Goal: Task Accomplishment & Management: Use online tool/utility

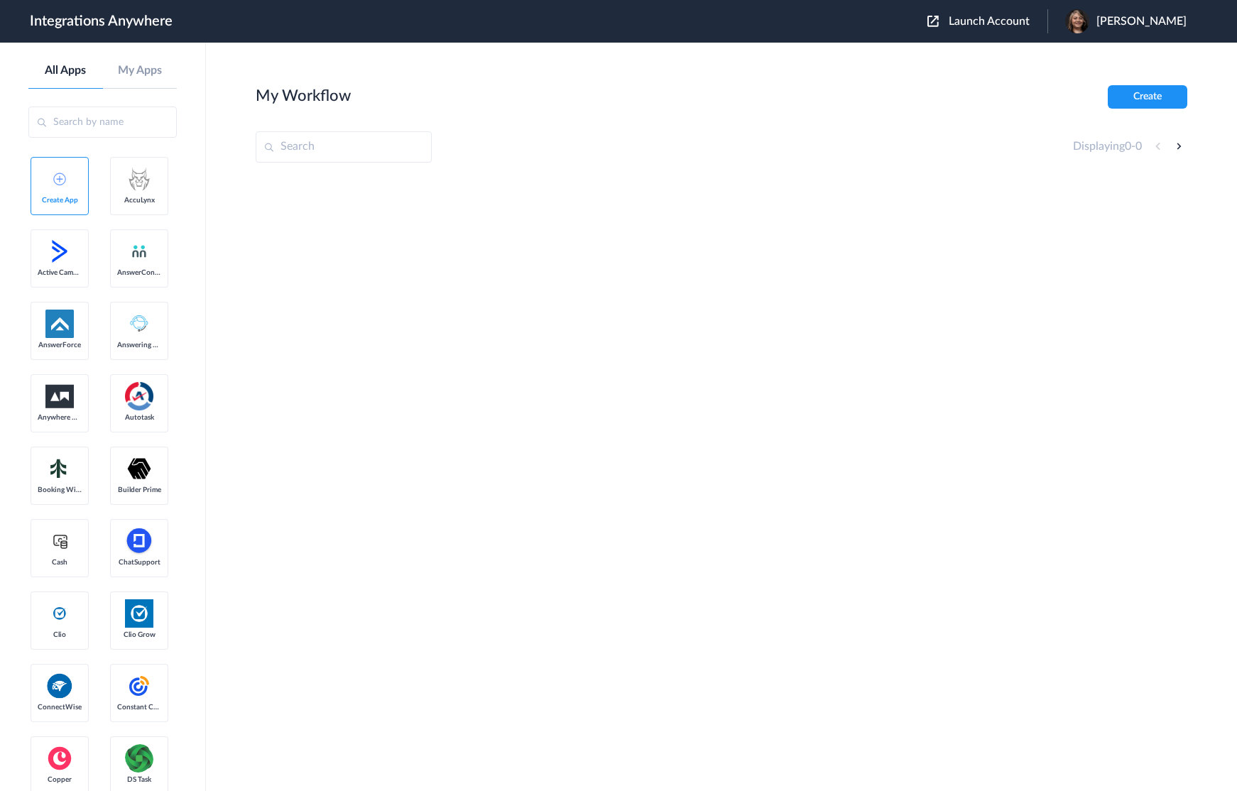
click at [1033, 35] on header "Integrations Anywhere Launch Account [PERSON_NAME] My Account Logout" at bounding box center [618, 21] width 1237 height 43
click at [1030, 16] on span "Launch Account" at bounding box center [989, 21] width 81 height 11
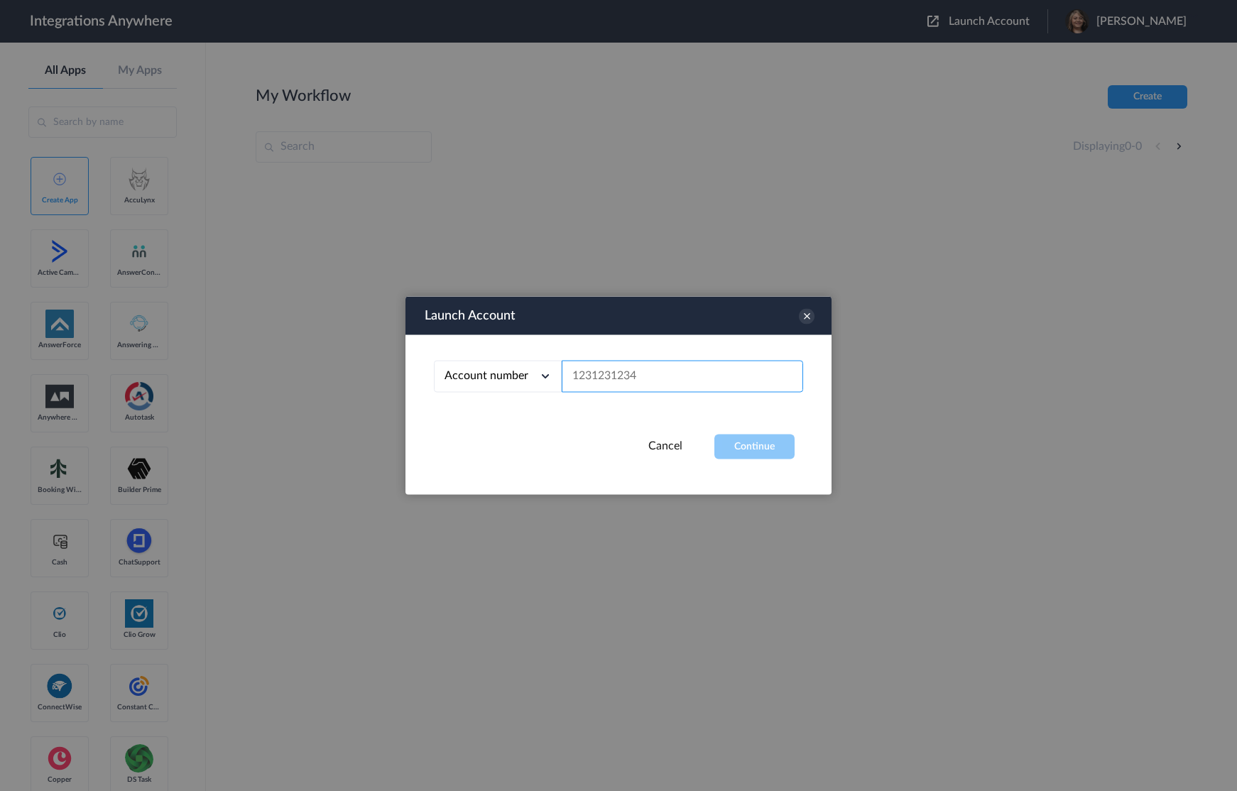
click at [692, 371] on input "text" at bounding box center [682, 377] width 241 height 32
paste input "8666547508"
type input "8666547508"
click at [759, 443] on button "Continue" at bounding box center [754, 447] width 80 height 25
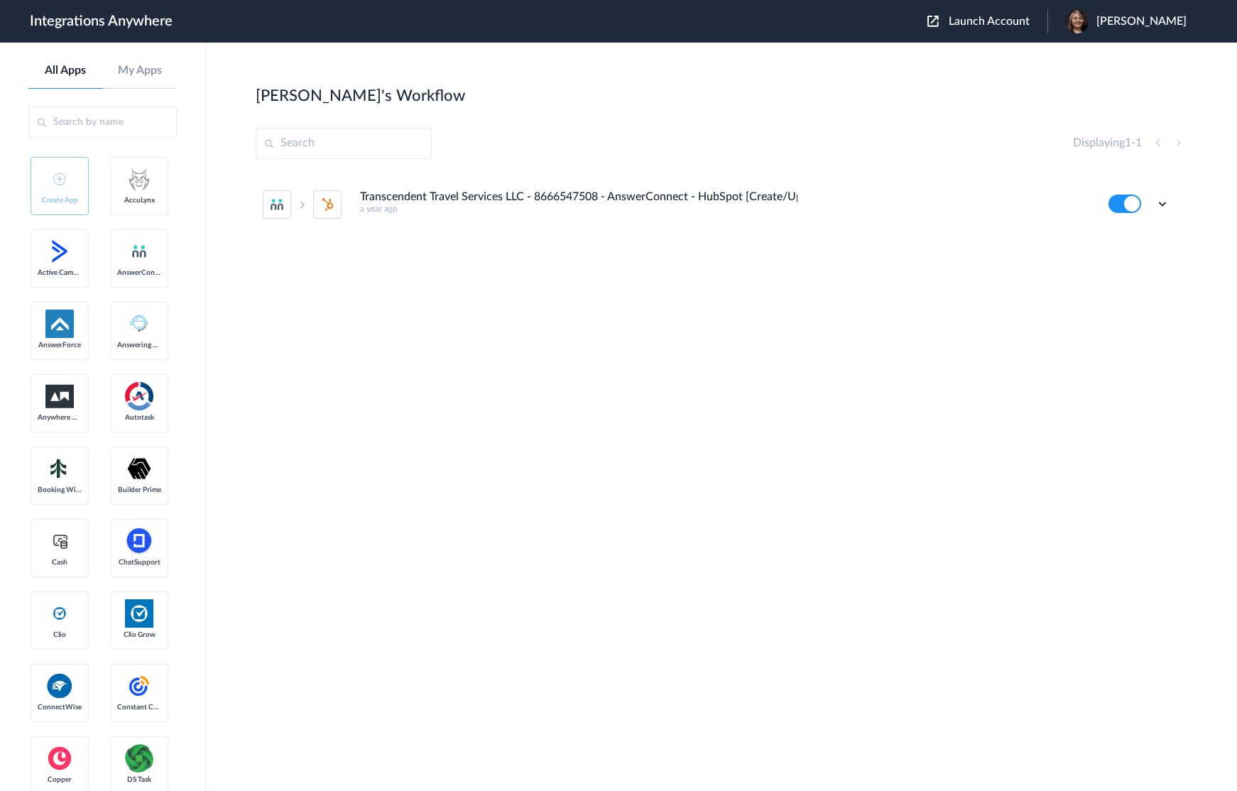
click at [768, 201] on h4 "Transcendent Travel Services LLC - 8666547508 - AnswerConnect - HubSpot [Create…" at bounding box center [579, 196] width 438 height 13
click at [1168, 200] on icon at bounding box center [1163, 204] width 14 height 14
click at [1116, 239] on link "Edit" at bounding box center [1105, 237] width 34 height 10
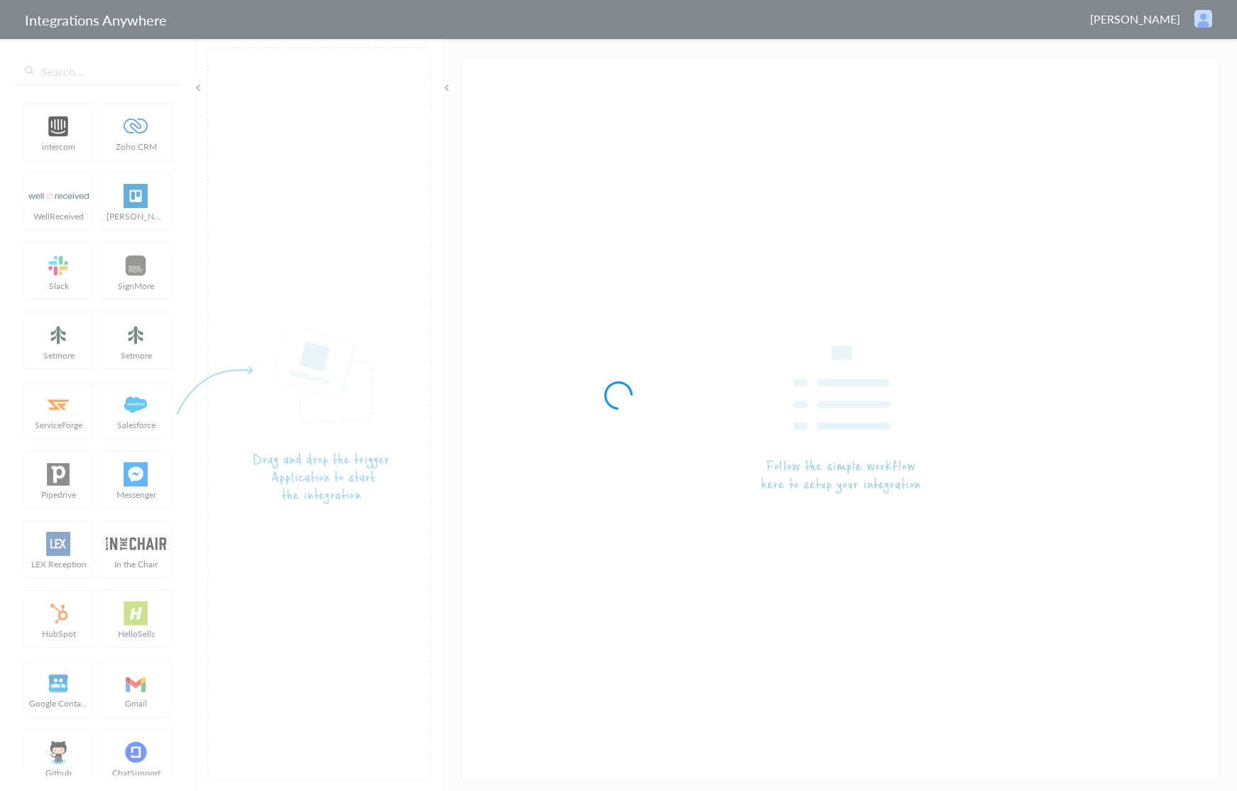
type input "Transcendent Travel Services LLC - 8666547508 - AnswerConnect - HubSpot [Create…"
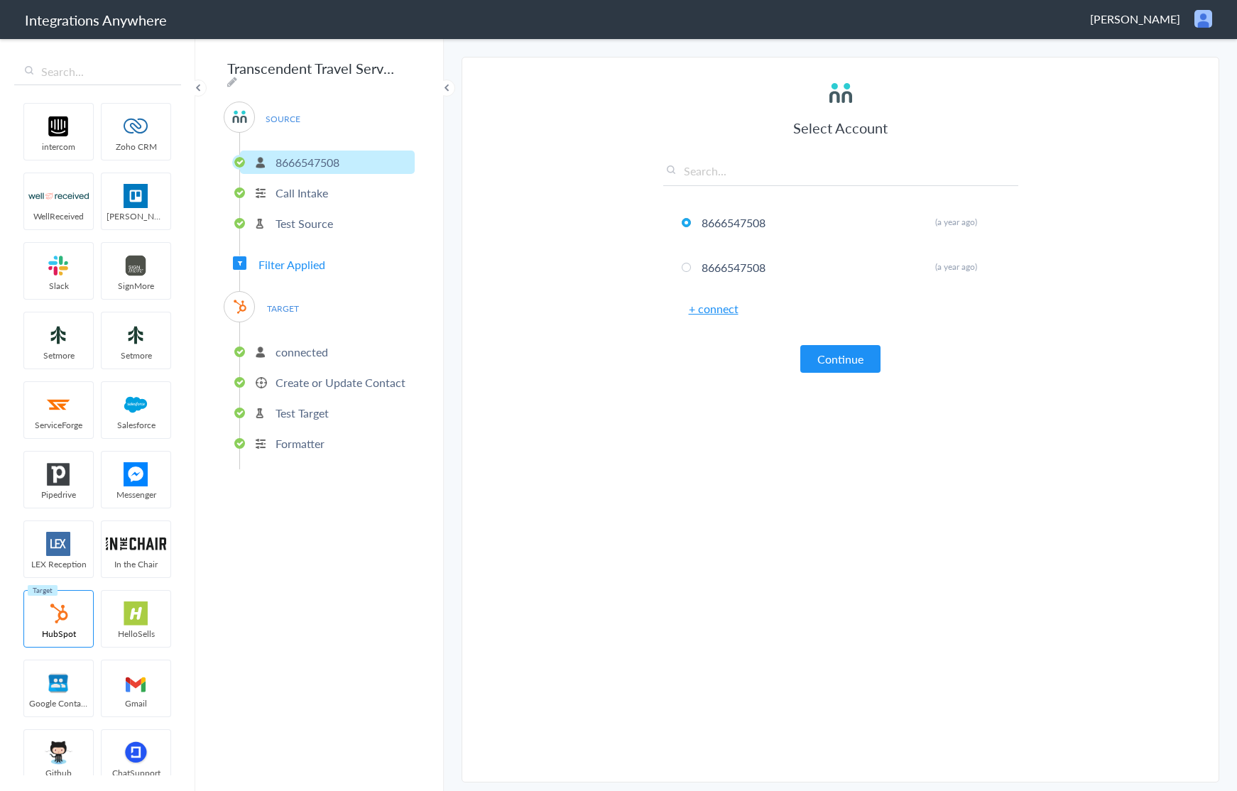
click at [289, 190] on p "Call Intake" at bounding box center [302, 193] width 53 height 16
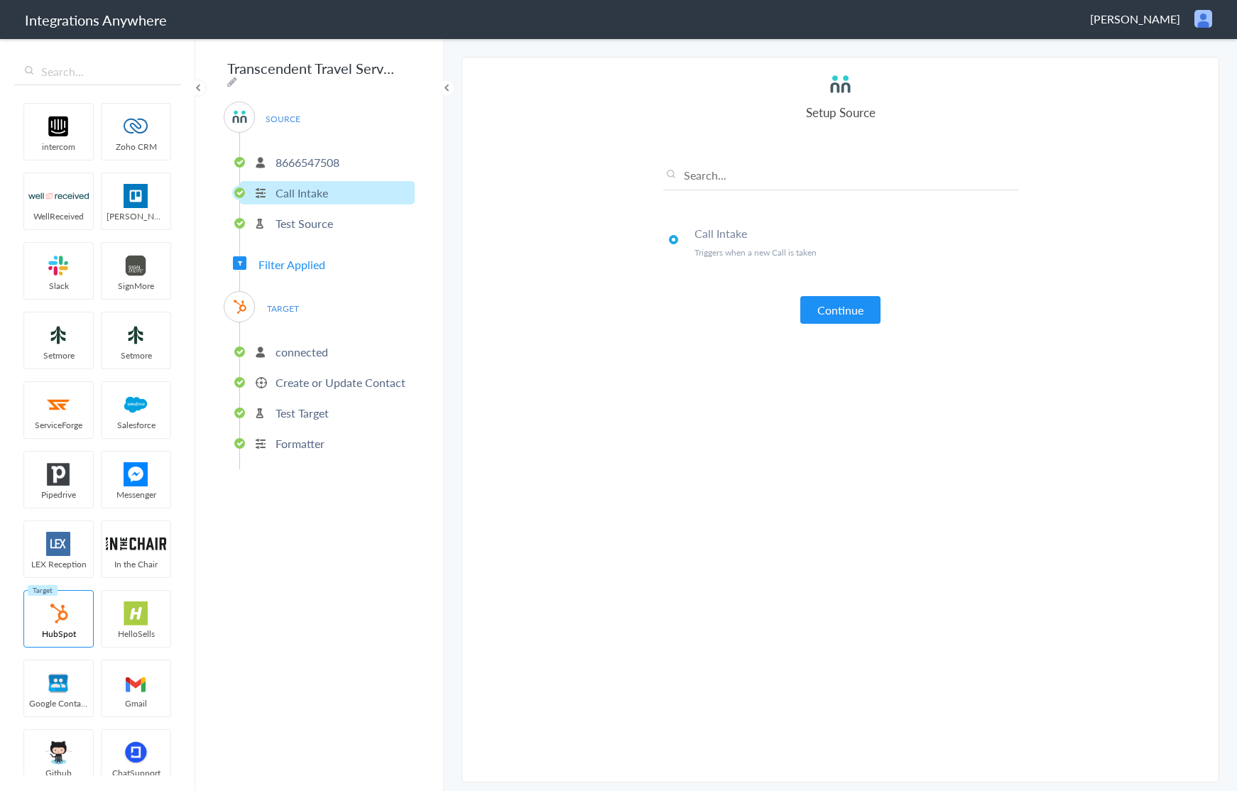
click at [287, 212] on li "Test Source" at bounding box center [327, 223] width 175 height 23
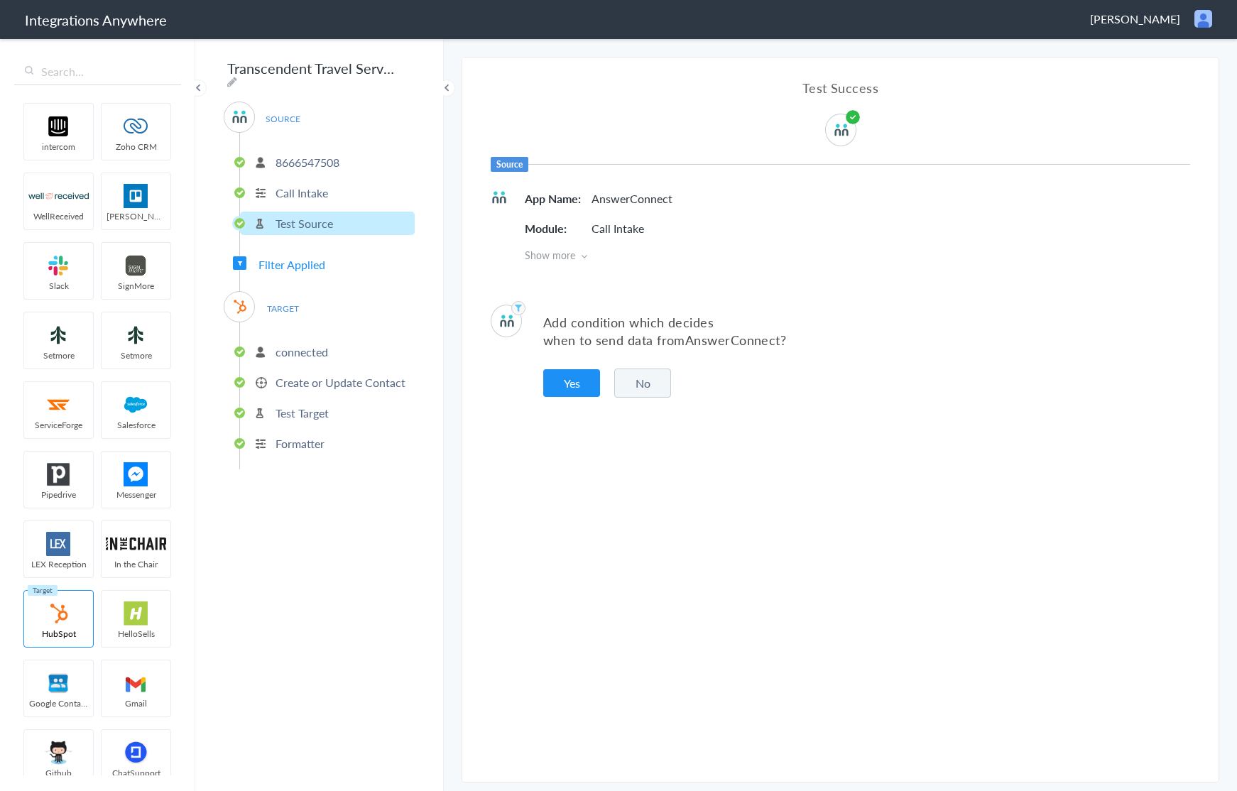
click at [280, 220] on p "Test Source" at bounding box center [305, 223] width 58 height 16
click at [312, 348] on p "connected" at bounding box center [302, 352] width 53 height 16
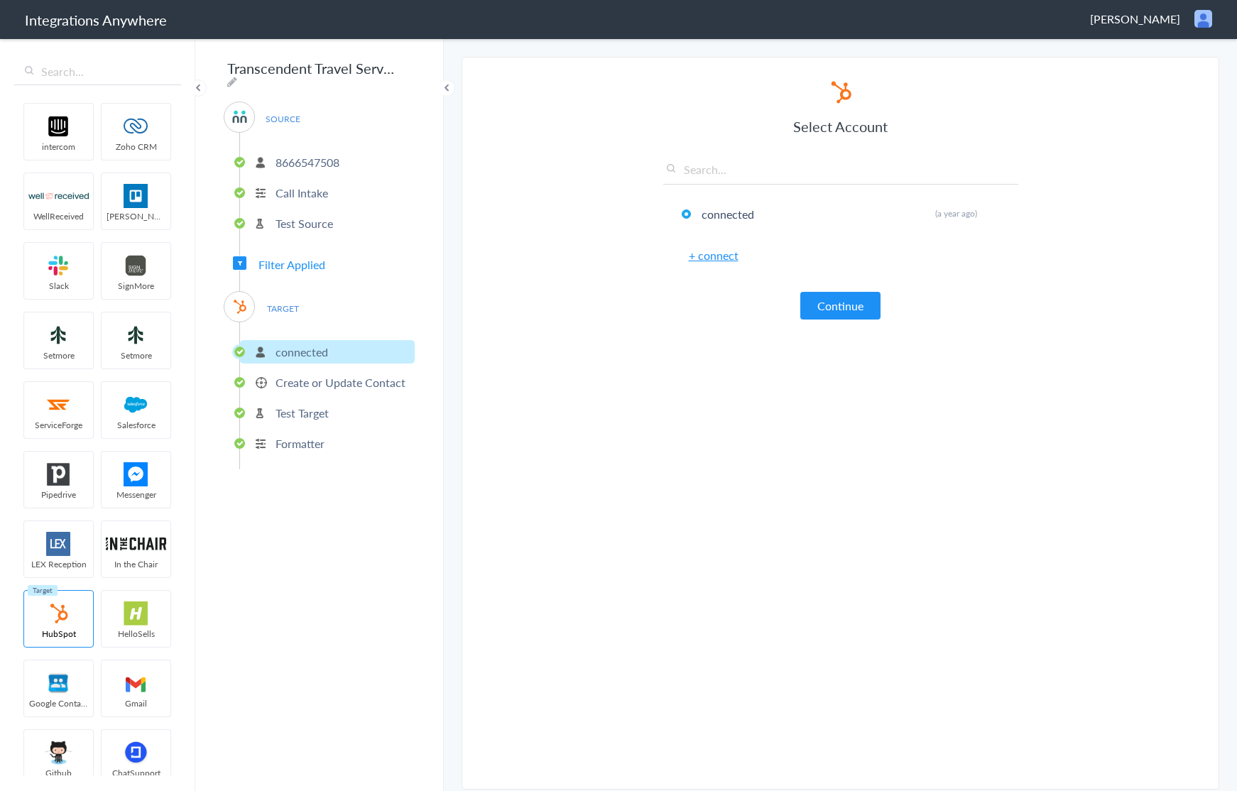
click at [300, 260] on span "Filter Applied" at bounding box center [292, 264] width 67 height 16
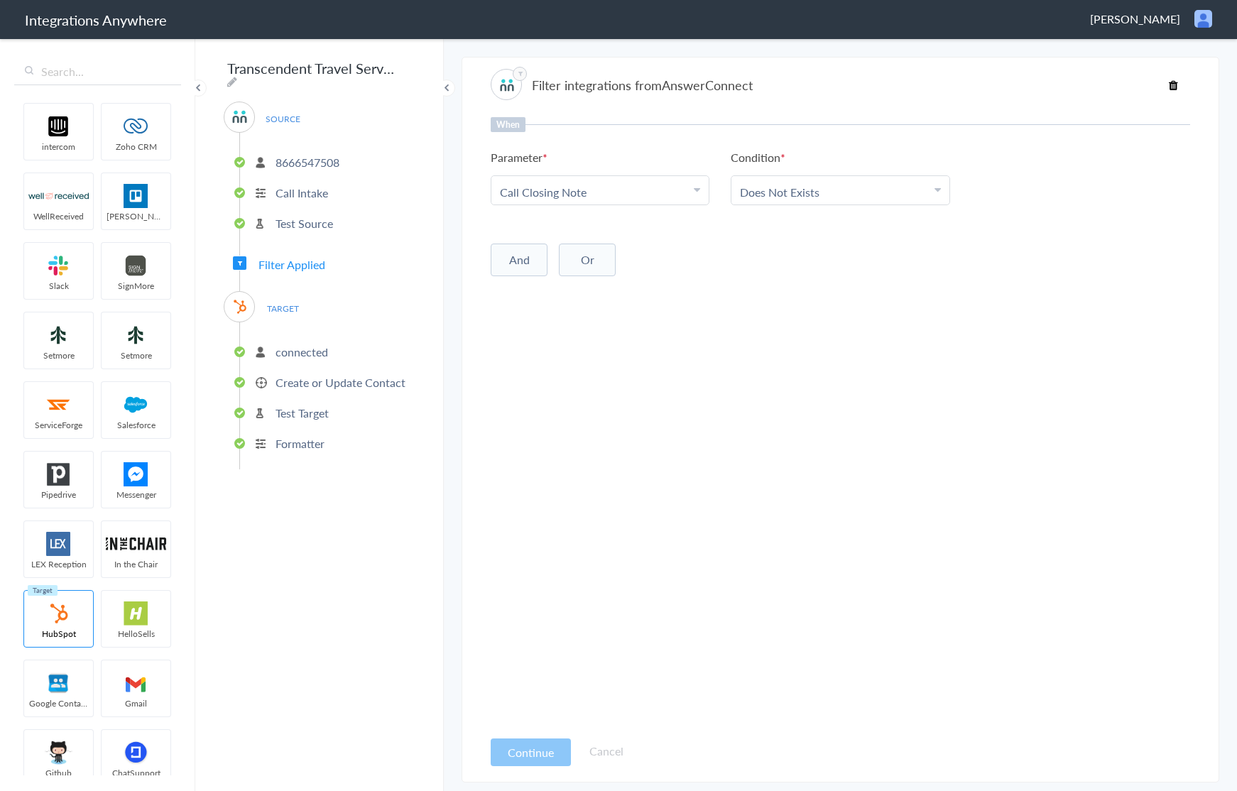
click at [309, 344] on p "connected" at bounding box center [302, 352] width 53 height 16
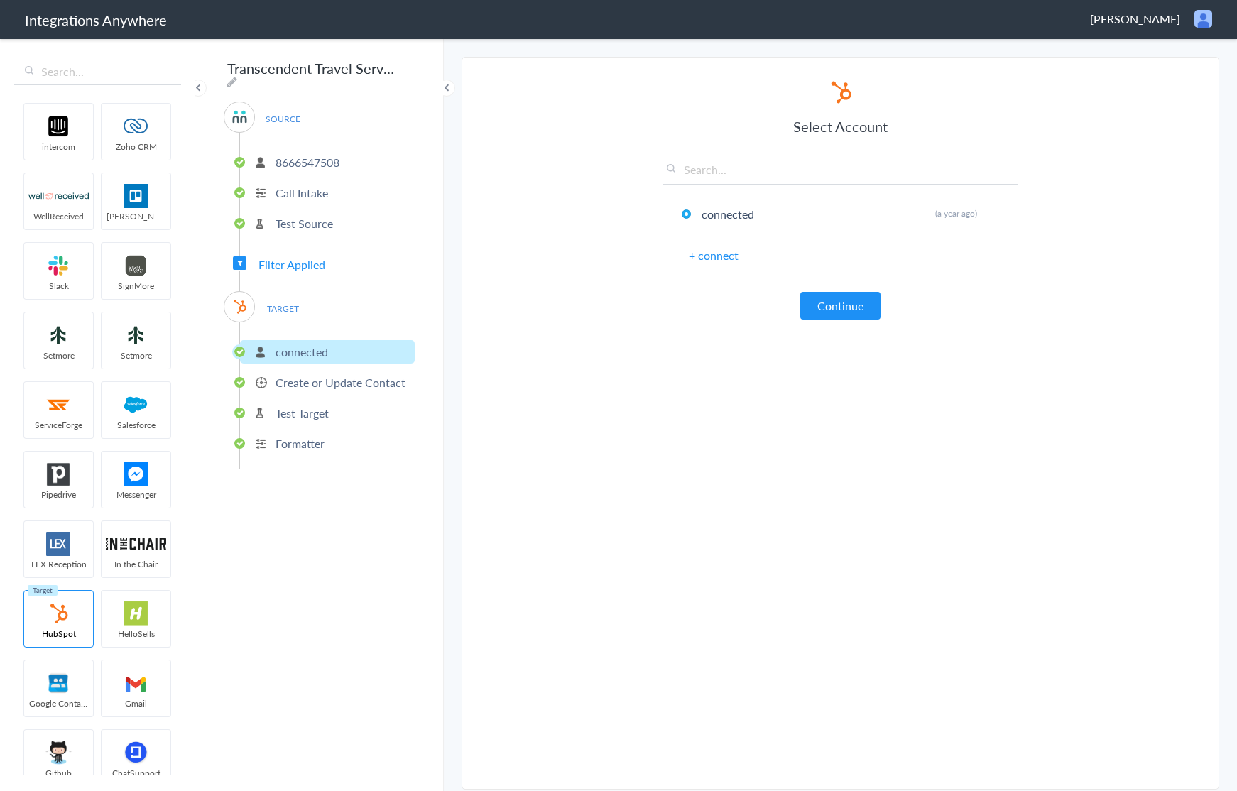
click at [325, 380] on p "Create or Update Contact" at bounding box center [341, 382] width 130 height 16
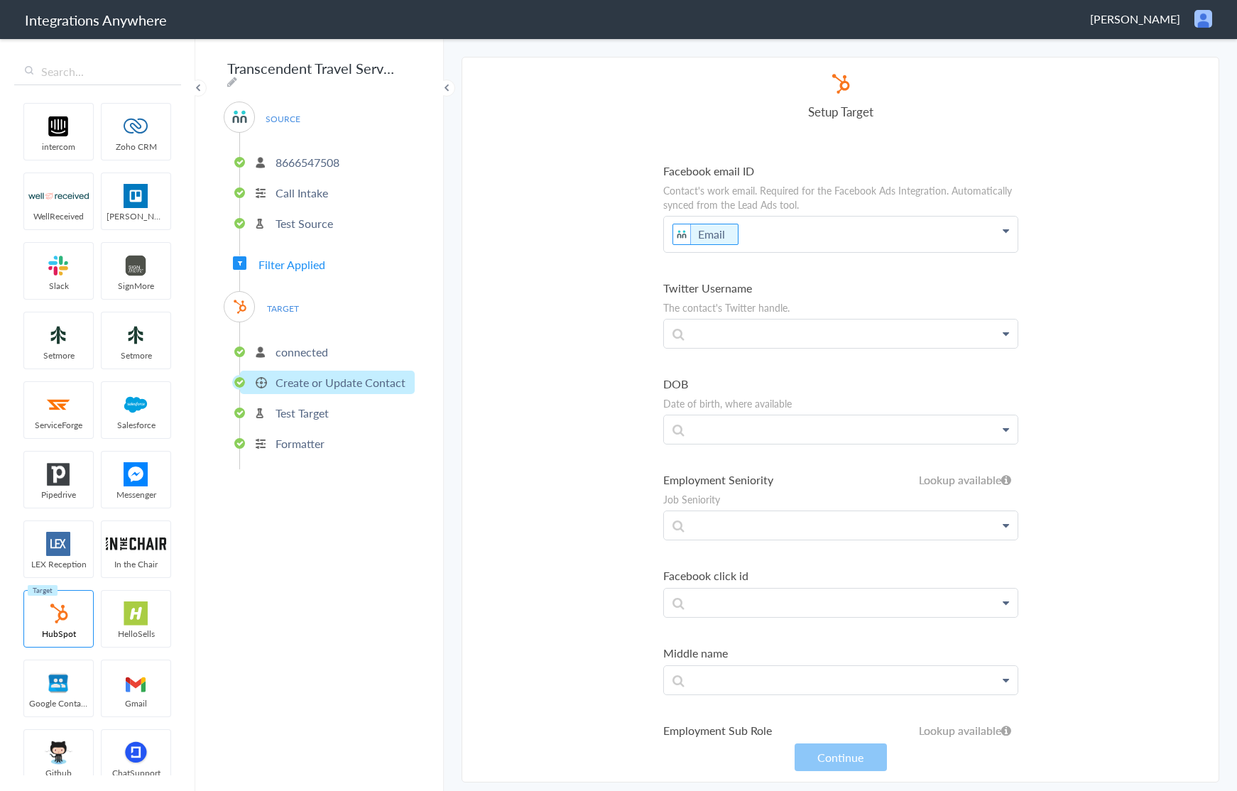
scroll to position [2866, 0]
click at [1190, 286] on section "Select Account 8666547508 Rename Delete (a year ago) 8666547508 Rename Delete (…" at bounding box center [841, 420] width 758 height 726
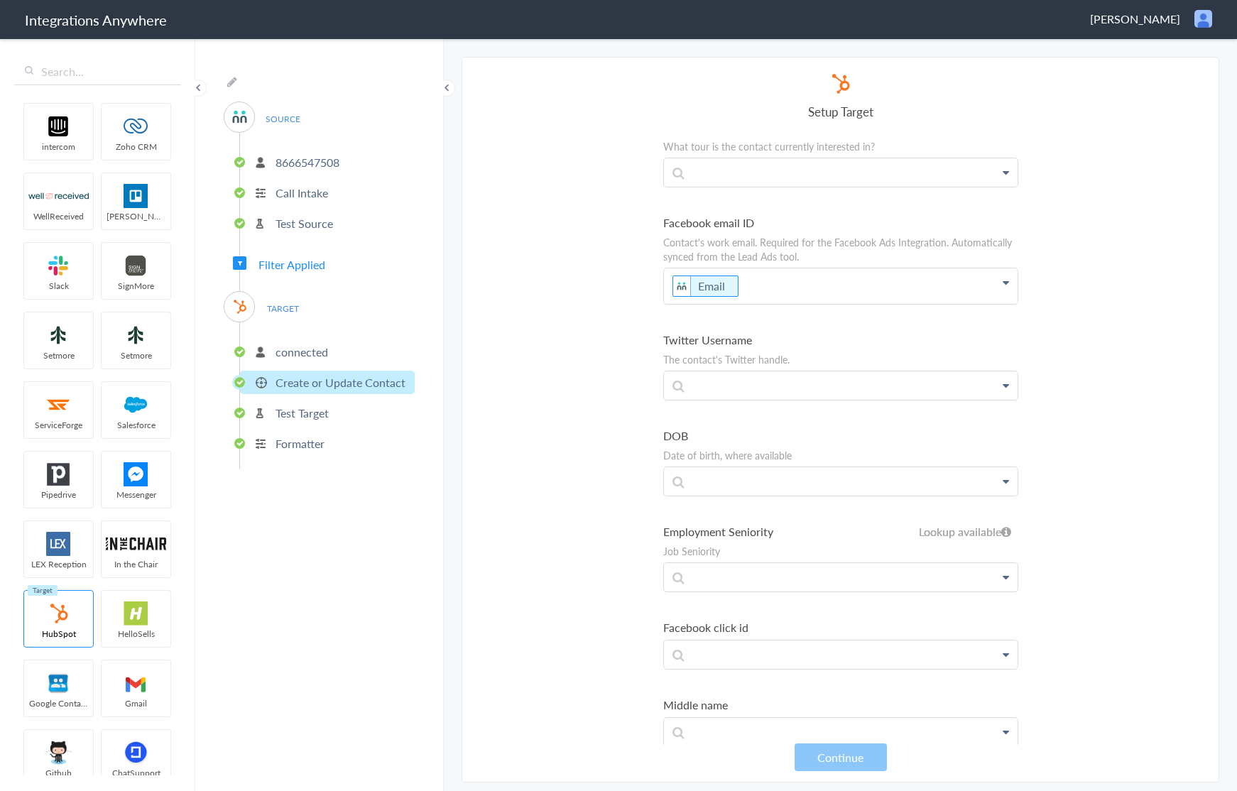
scroll to position [3786, 0]
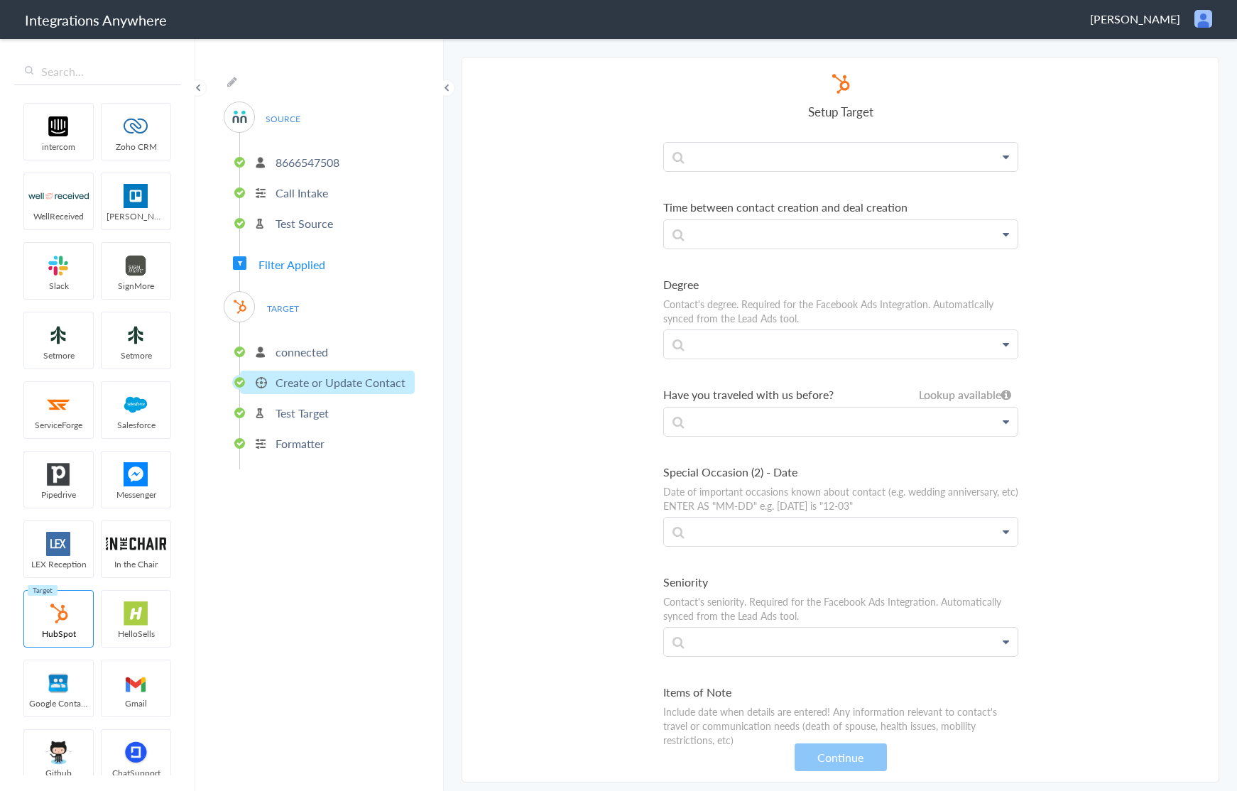
click at [293, 436] on p "Formatter" at bounding box center [300, 443] width 49 height 16
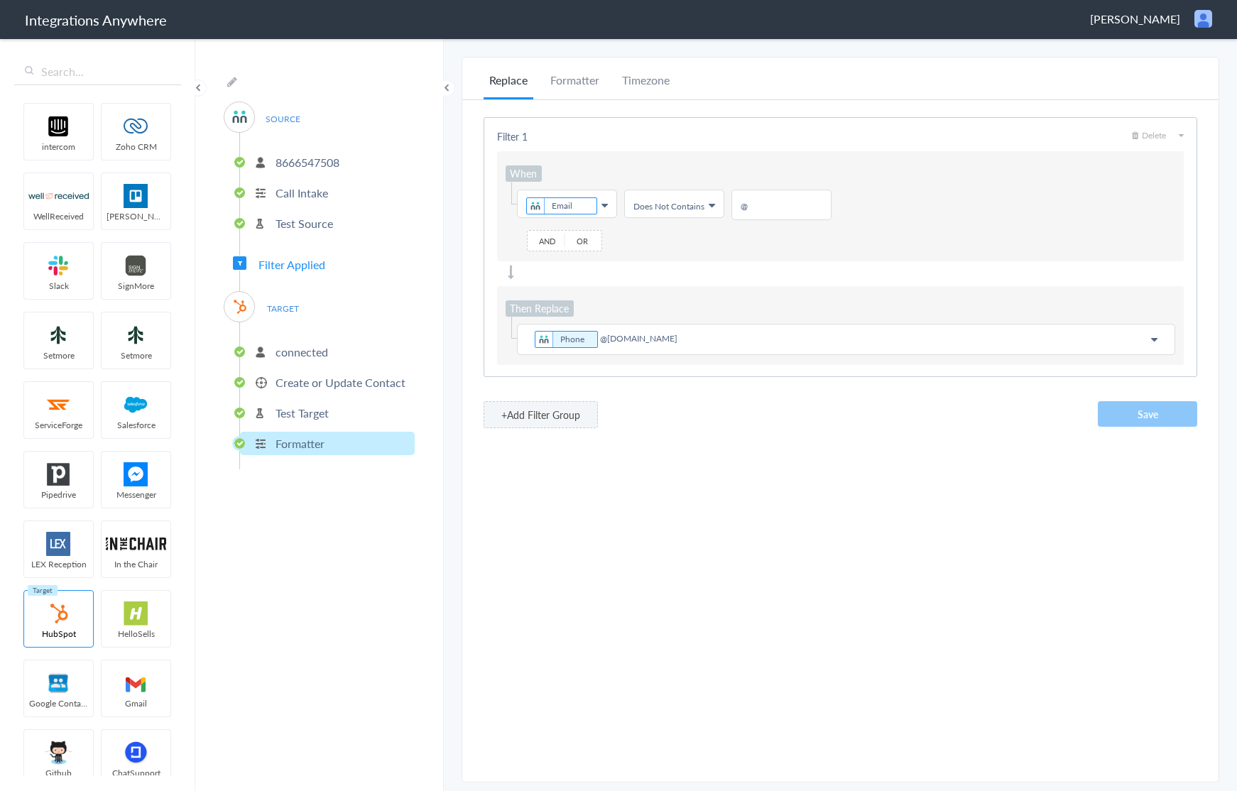
click at [307, 413] on p "Test Target" at bounding box center [302, 413] width 53 height 16
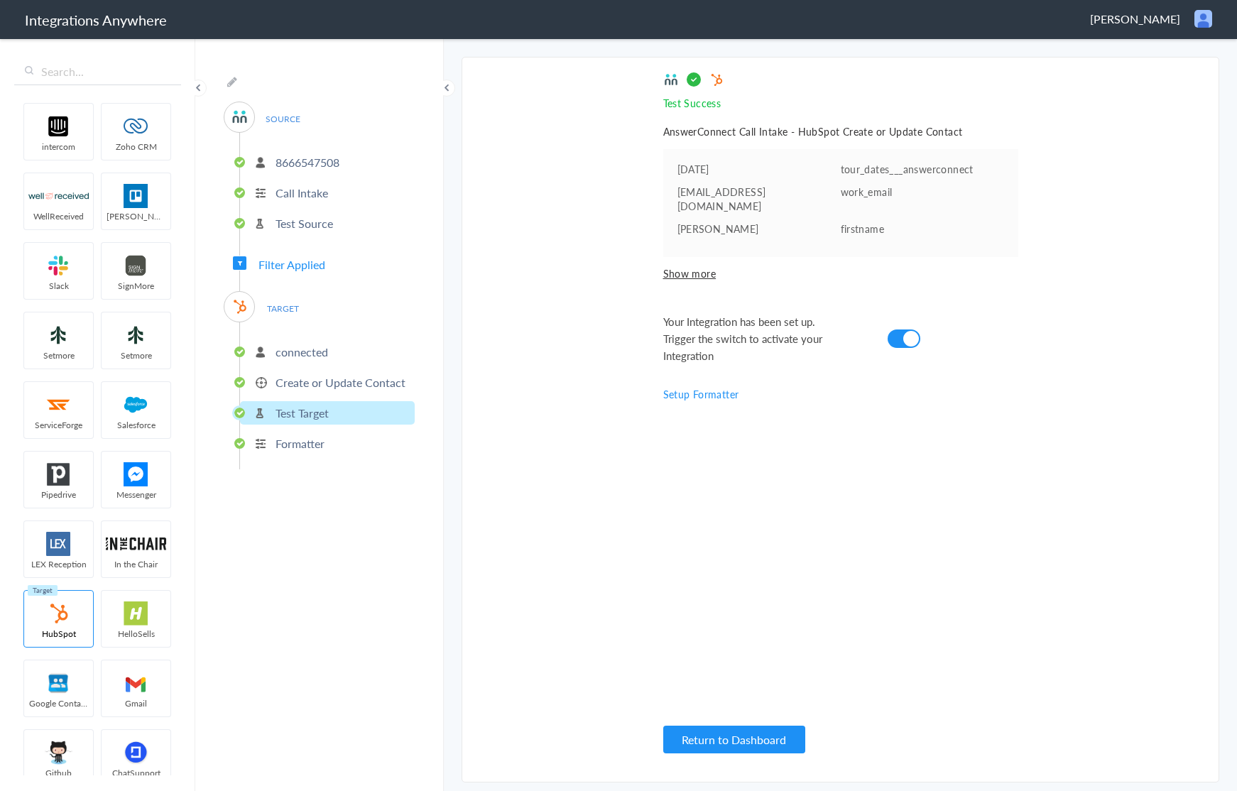
click at [298, 447] on li "Formatter" at bounding box center [327, 443] width 175 height 23
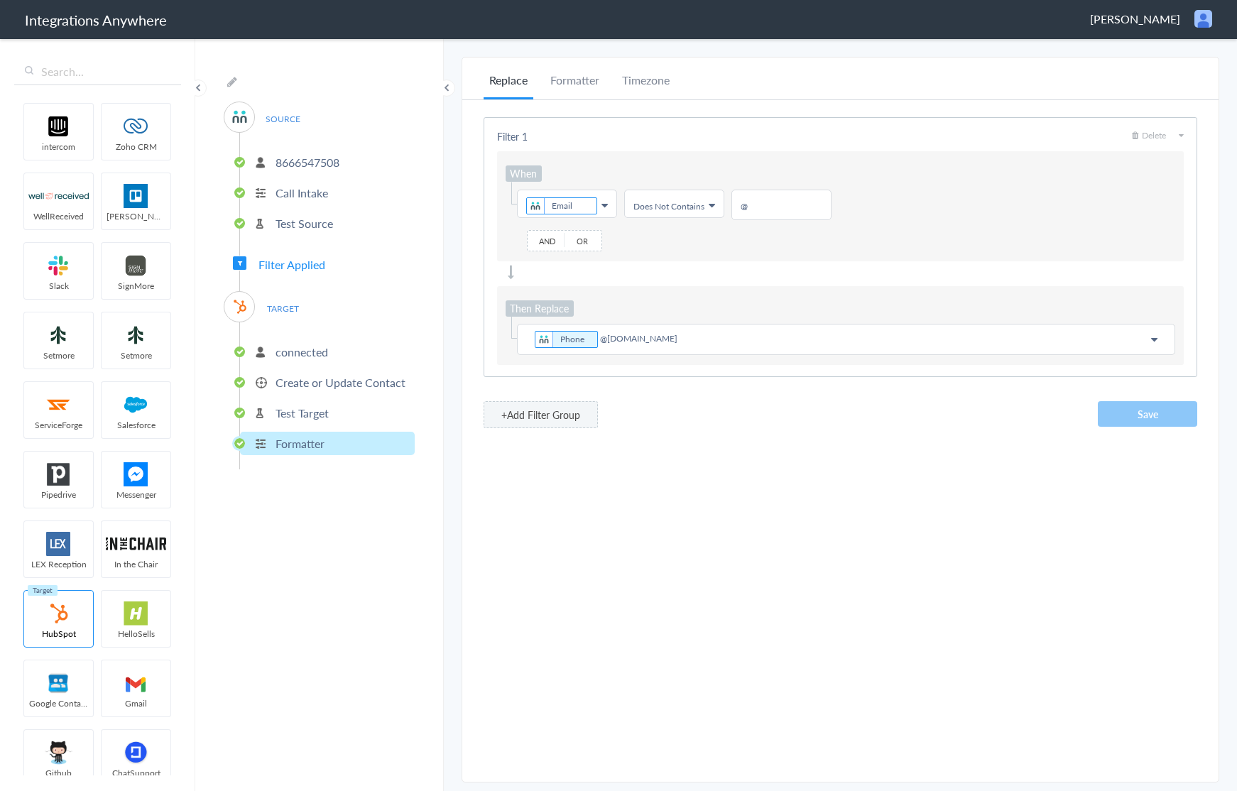
click at [197, 85] on span at bounding box center [198, 88] width 17 height 17
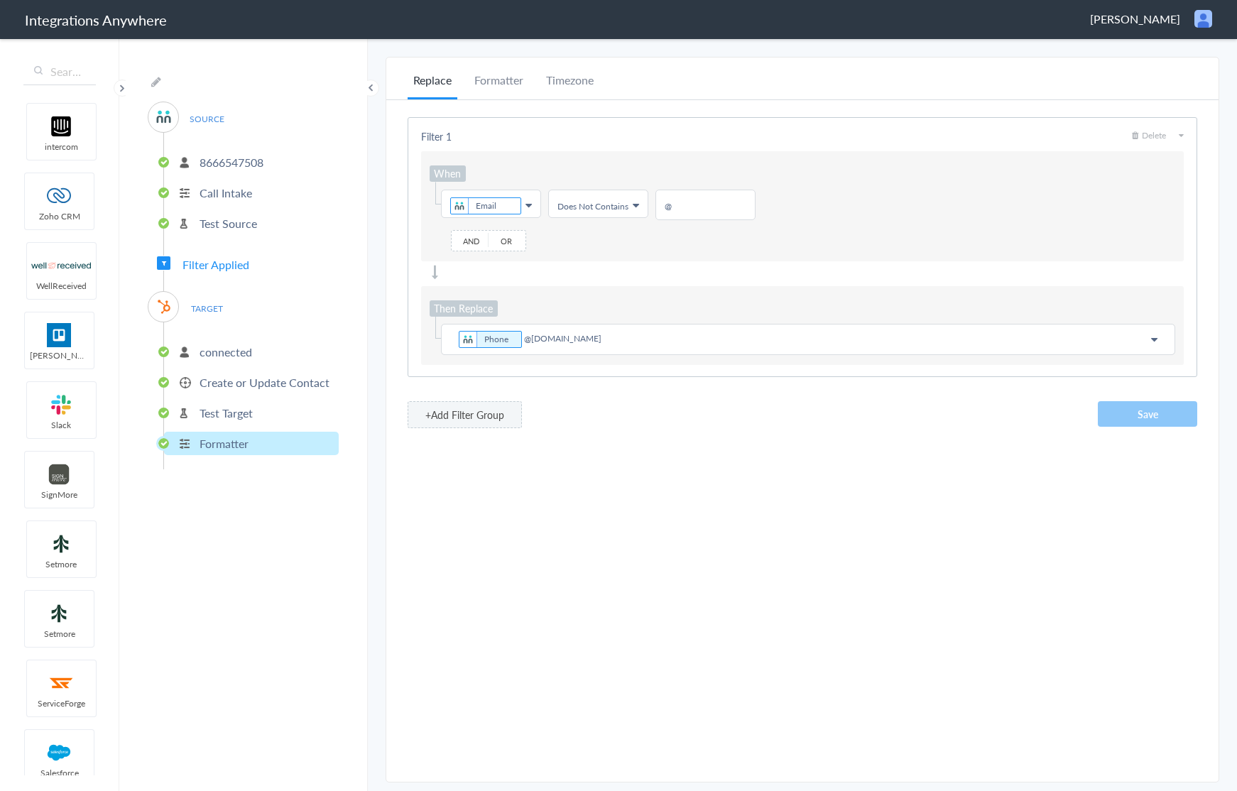
click at [120, 88] on span at bounding box center [122, 88] width 17 height 17
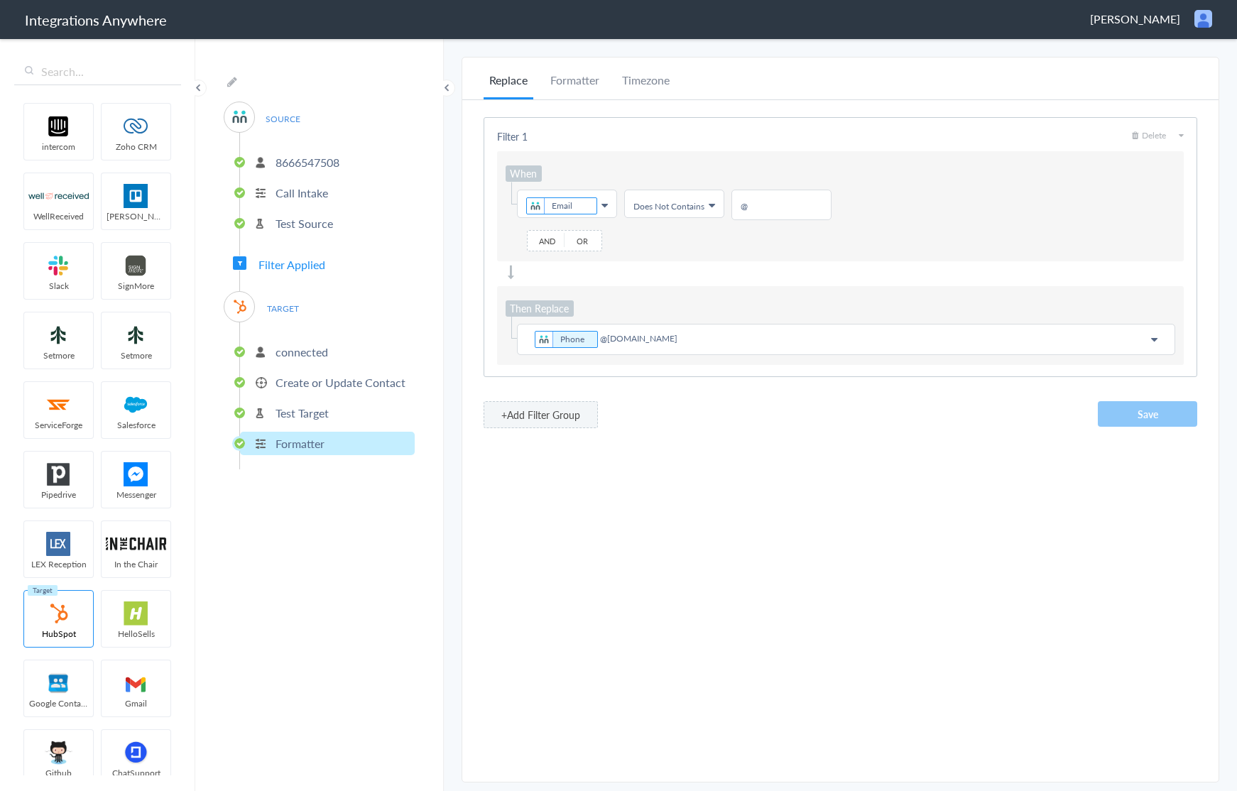
click at [1156, 11] on span "[PERSON_NAME]" at bounding box center [1135, 19] width 90 height 16
click at [1175, 71] on li "Dashboard" at bounding box center [1173, 73] width 98 height 21
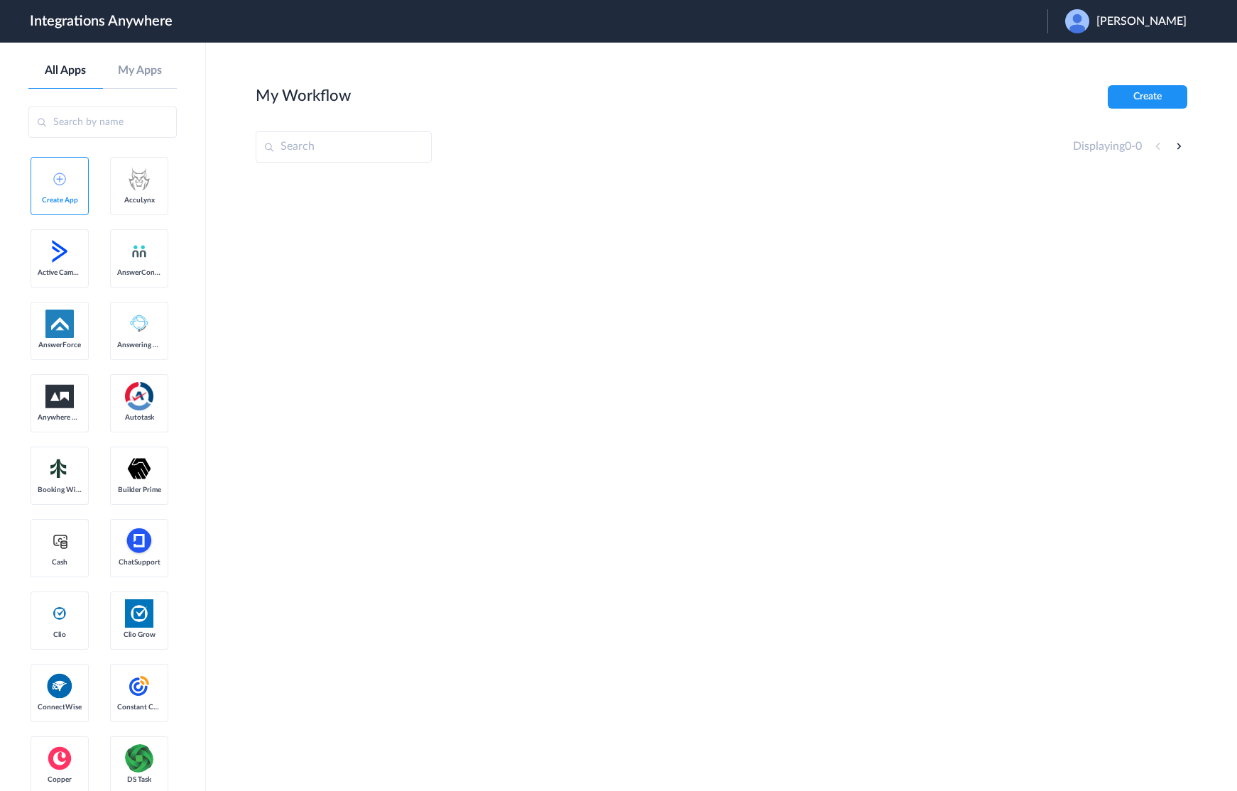
click at [1137, 15] on span "Kathryn Rice" at bounding box center [1142, 21] width 90 height 13
click at [135, 21] on h1 "Integrations Anywhere" at bounding box center [101, 21] width 143 height 17
click at [1156, 17] on span "Kathryn Rice" at bounding box center [1142, 21] width 90 height 13
click at [401, 143] on input "text" at bounding box center [344, 146] width 176 height 31
paste input "8666547508"
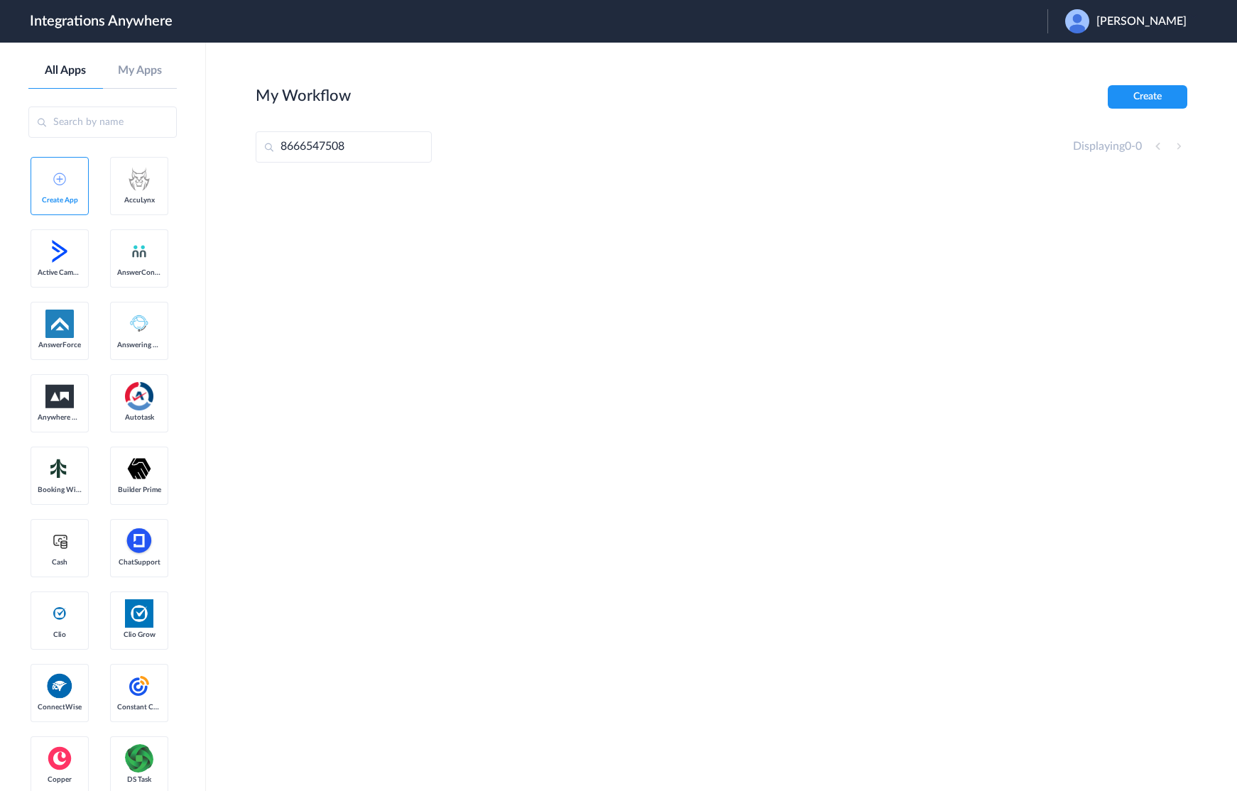
type input "8666547508"
click at [1125, 26] on span "Kathryn Rice" at bounding box center [1142, 21] width 90 height 13
click at [1113, 72] on ul "My Account Logout" at bounding box center [1124, 58] width 153 height 31
click at [1107, 63] on main "My Workflow Create 8666547508 Displaying 0 - 0" at bounding box center [721, 417] width 1031 height 749
click at [1146, 26] on span "[PERSON_NAME]" at bounding box center [1142, 21] width 90 height 13
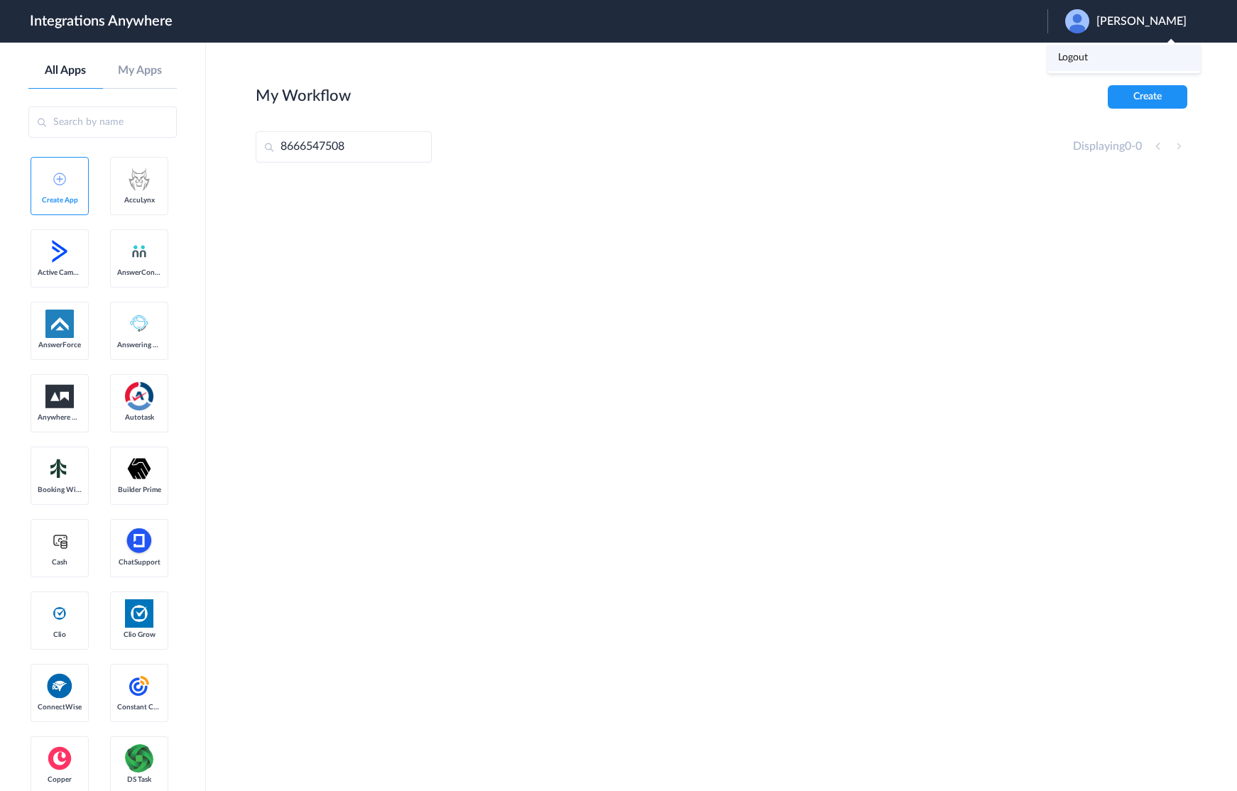
click at [1088, 58] on link "Logout" at bounding box center [1073, 58] width 30 height 10
click at [1002, 19] on span "Launch Account" at bounding box center [989, 21] width 81 height 11
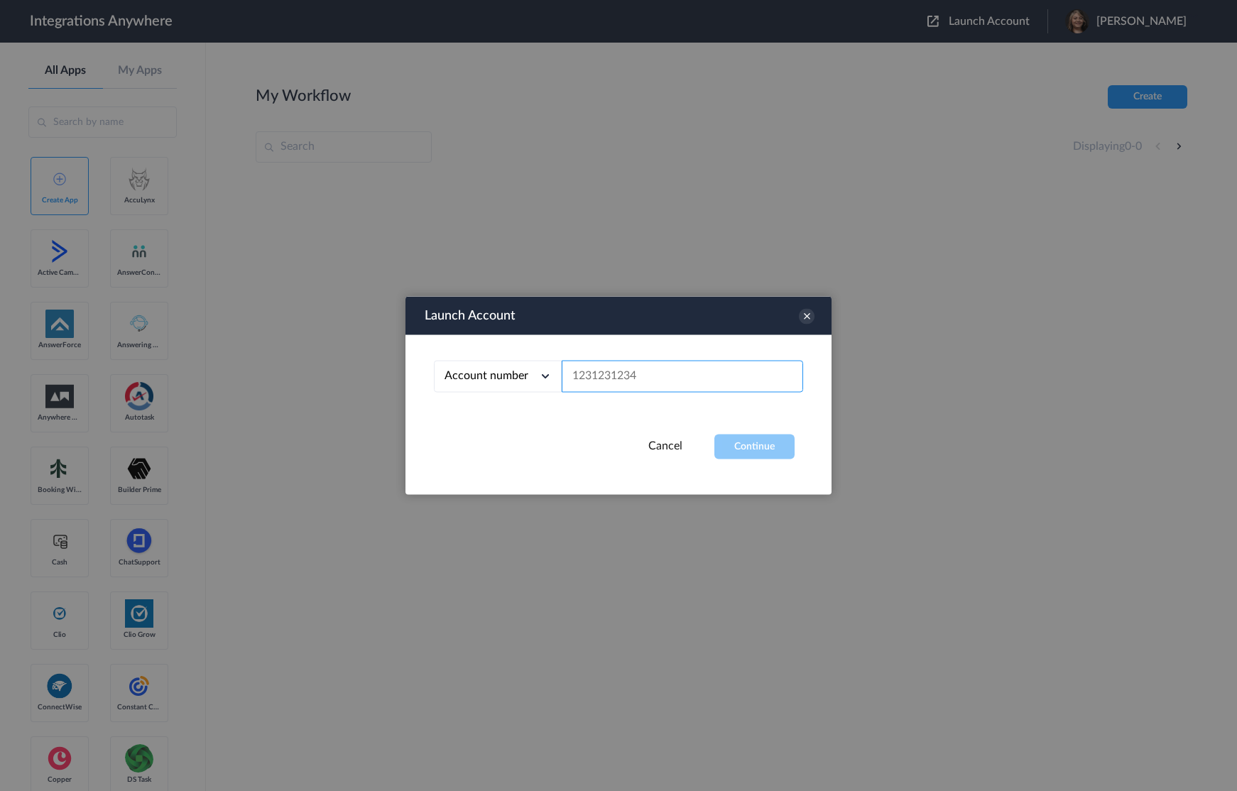
click at [692, 376] on input "text" at bounding box center [682, 377] width 241 height 32
paste input "8666547508"
type input "8666547508"
click at [757, 445] on button "Continue" at bounding box center [754, 447] width 80 height 25
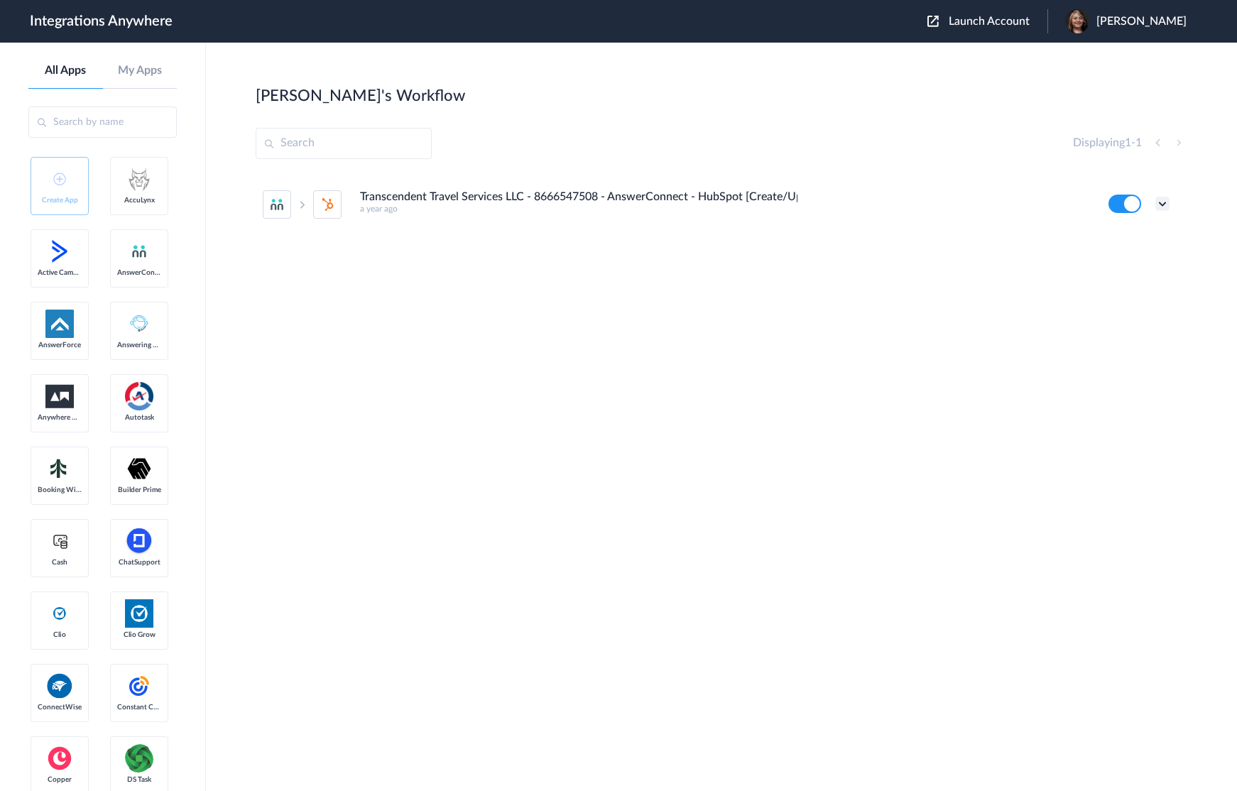
click at [1164, 201] on icon at bounding box center [1163, 204] width 14 height 14
click at [1136, 259] on link "Task history" at bounding box center [1122, 263] width 68 height 10
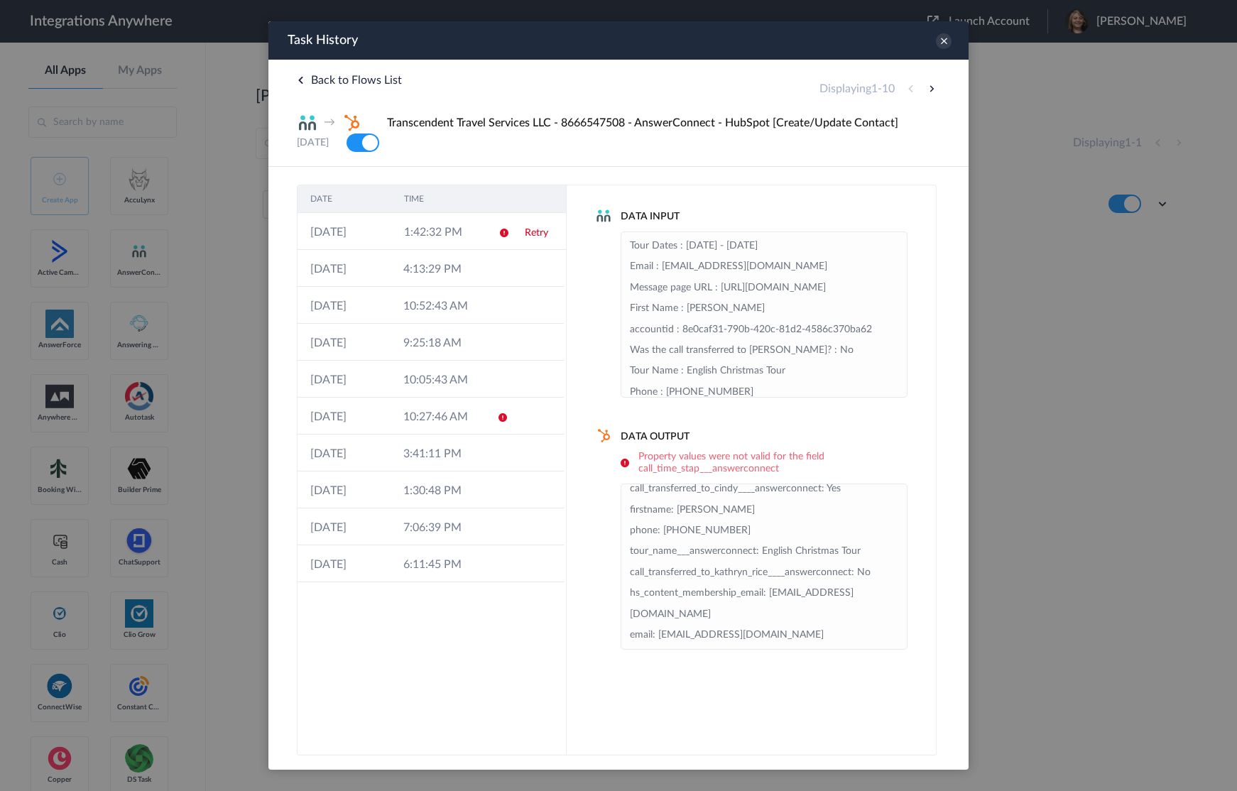
scroll to position [92, 0]
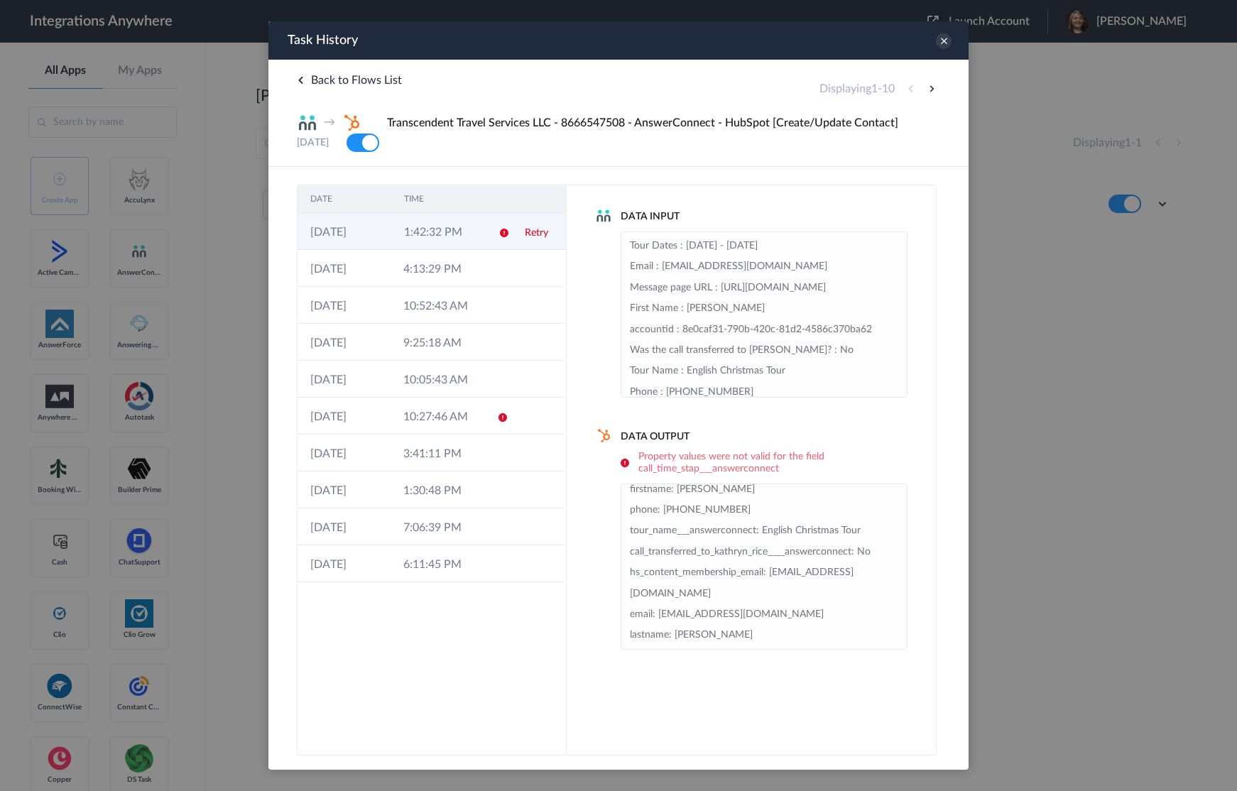
click at [460, 241] on td "1:42:32 PM" at bounding box center [438, 231] width 94 height 37
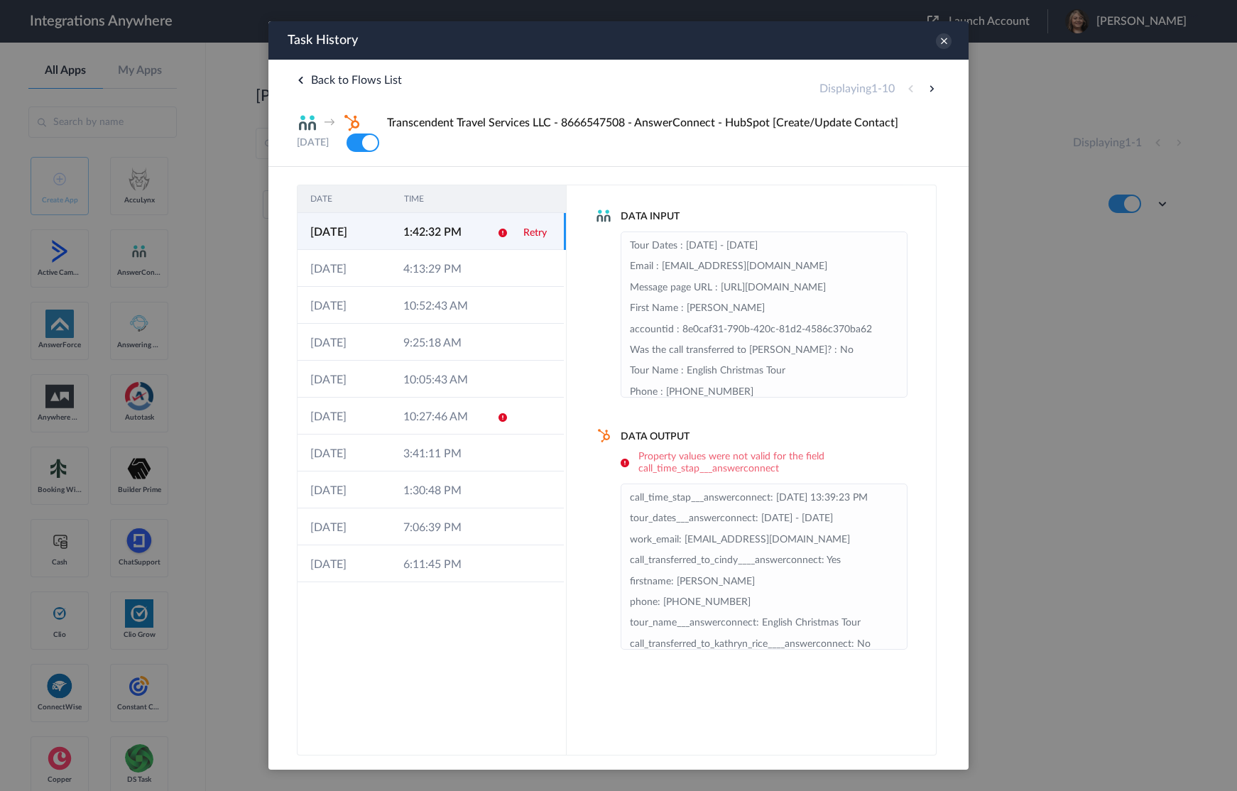
click at [535, 237] on link "Retry" at bounding box center [534, 233] width 23 height 10
click at [518, 415] on td at bounding box center [537, 416] width 53 height 37
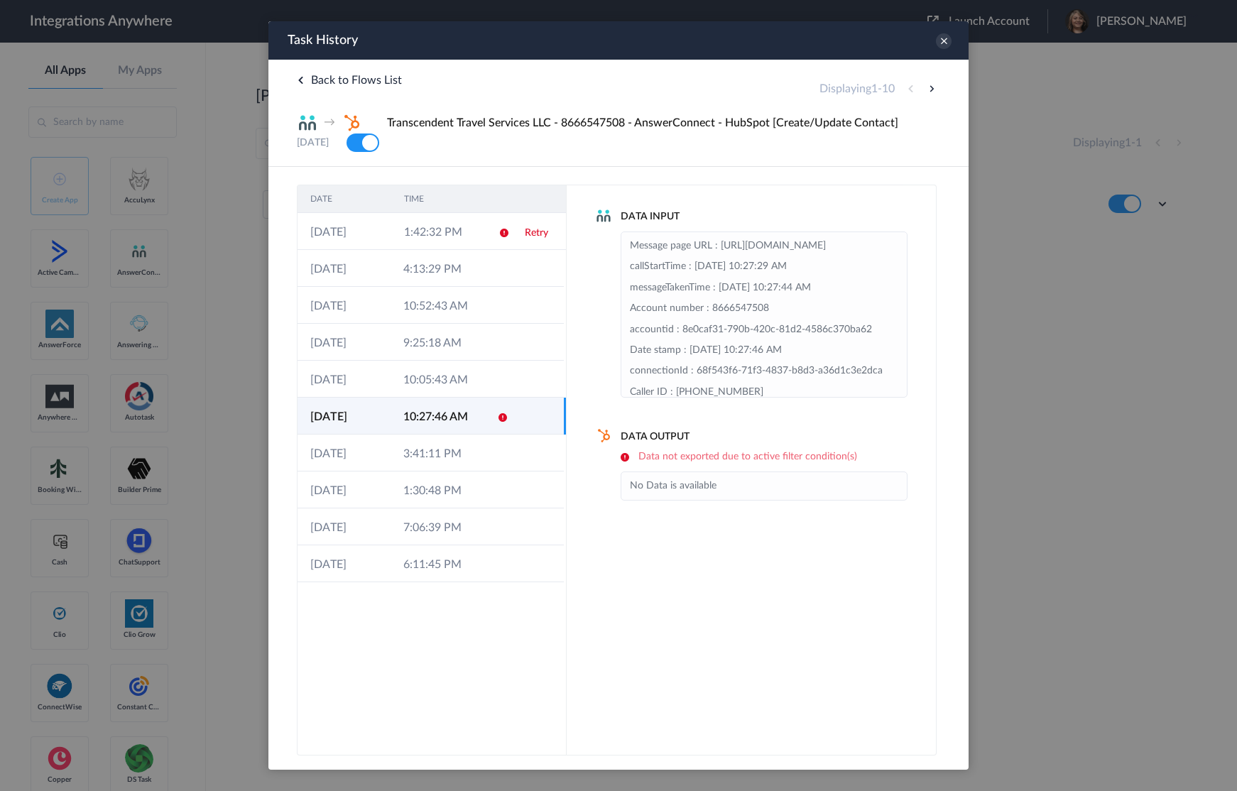
click at [491, 212] on th at bounding box center [499, 199] width 27 height 28
click at [479, 234] on td "1:42:32 PM" at bounding box center [438, 231] width 94 height 37
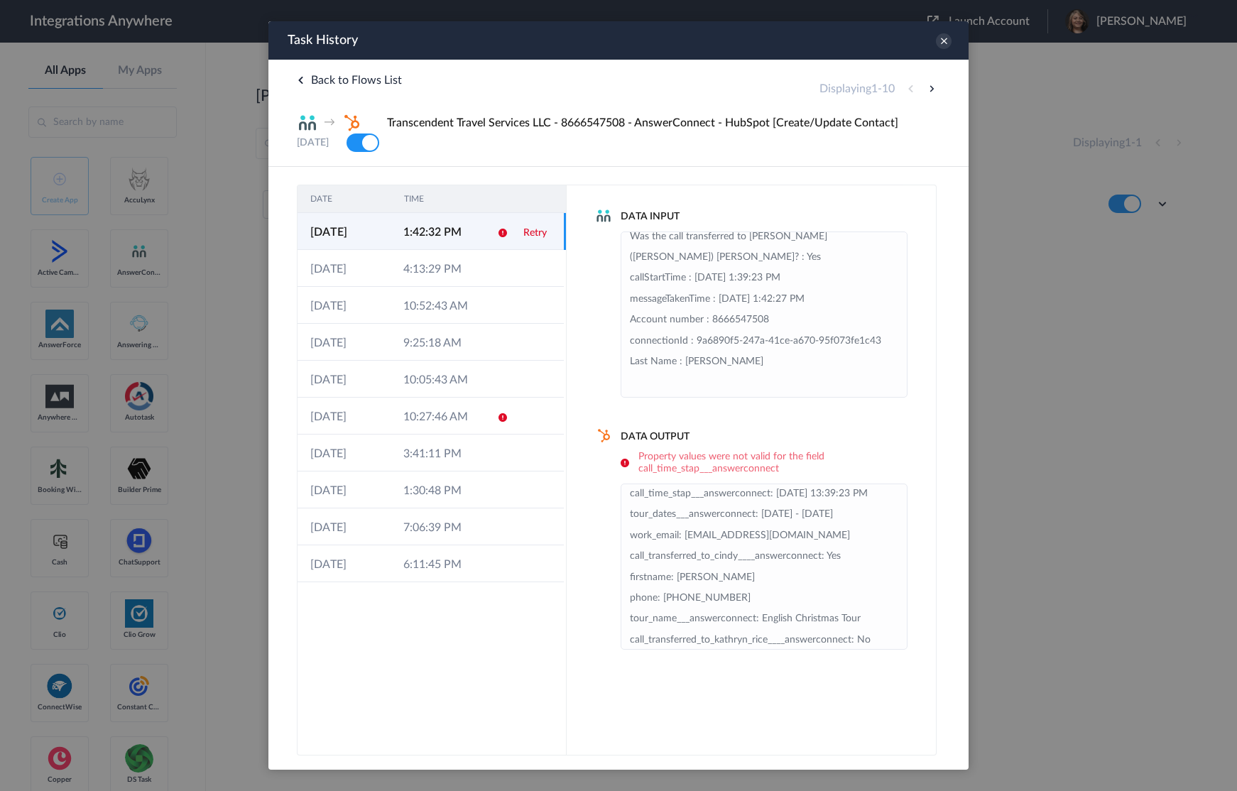
scroll to position [0, 0]
click at [507, 271] on icon at bounding box center [502, 269] width 11 height 11
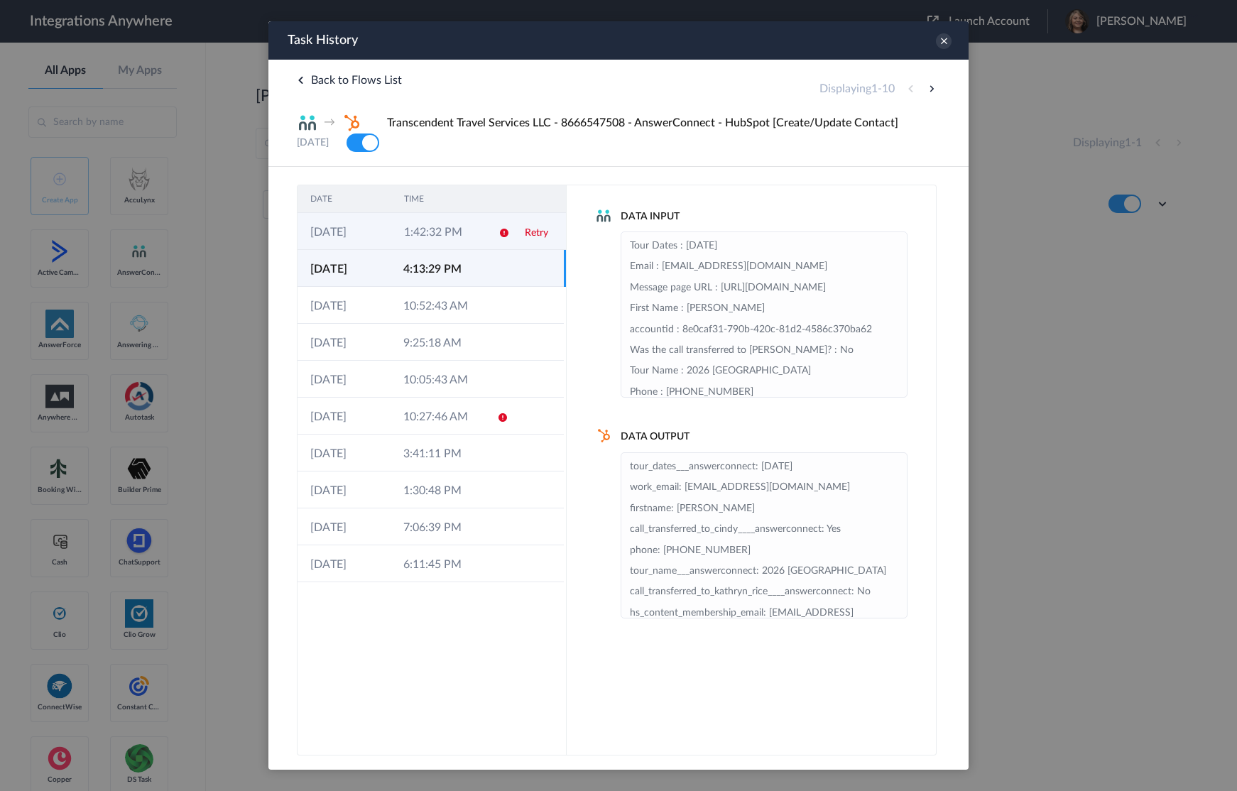
click at [452, 232] on td "1:42:32 PM" at bounding box center [438, 231] width 94 height 37
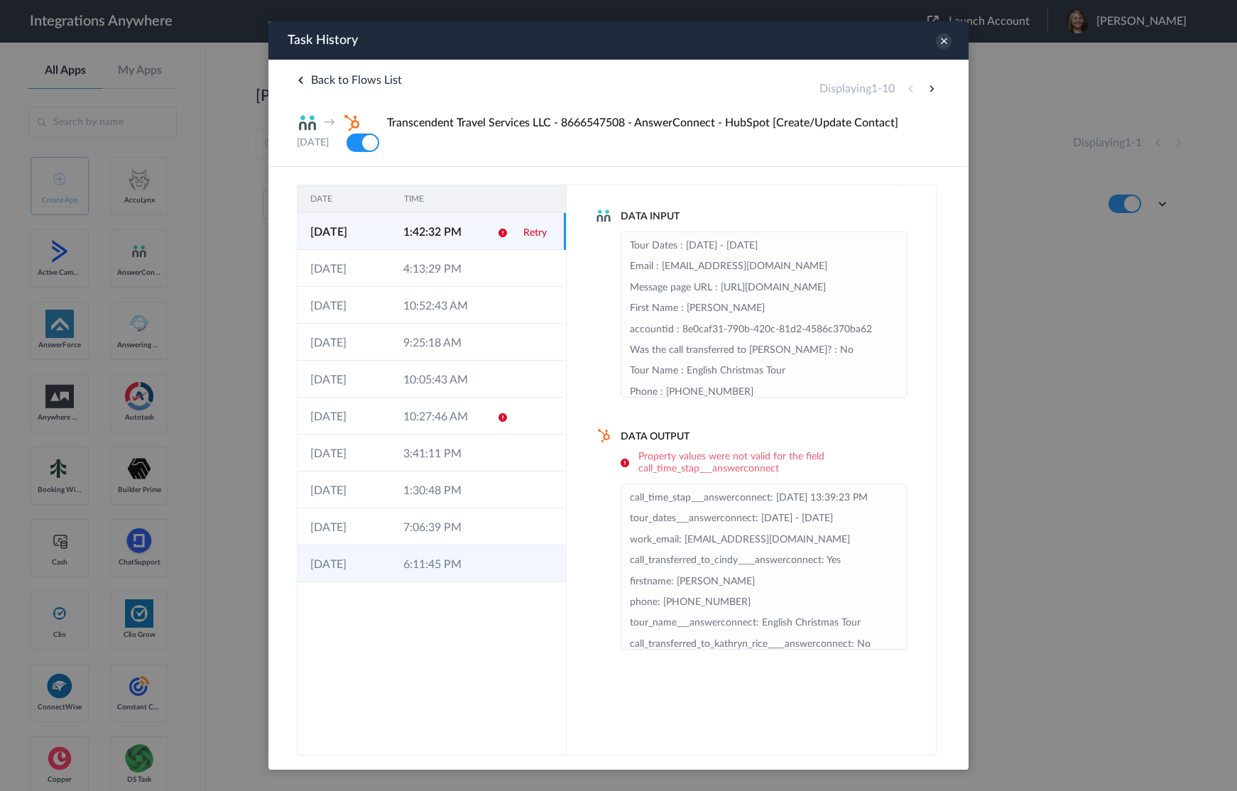
click at [458, 582] on td "6:11:45 PM" at bounding box center [437, 563] width 93 height 37
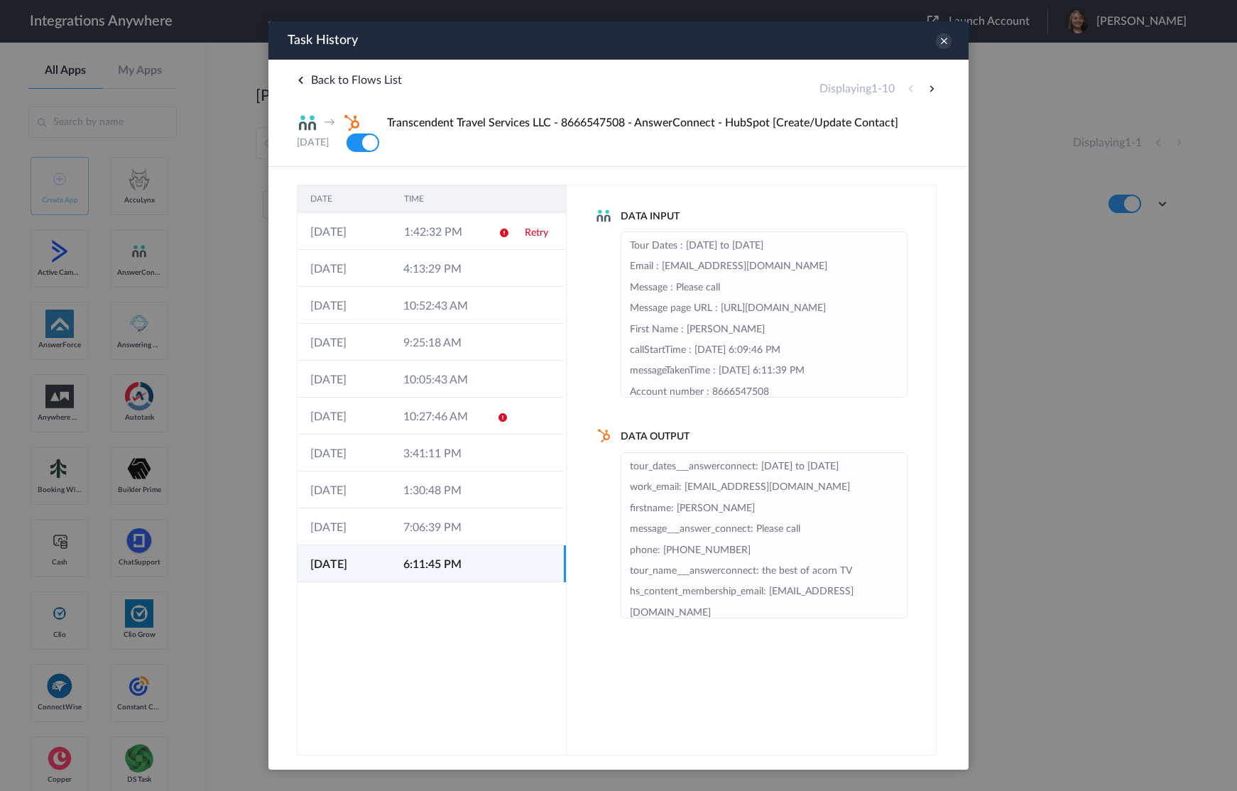
click at [941, 50] on div "Task History" at bounding box center [618, 40] width 700 height 38
click at [942, 42] on icon at bounding box center [944, 41] width 16 height 16
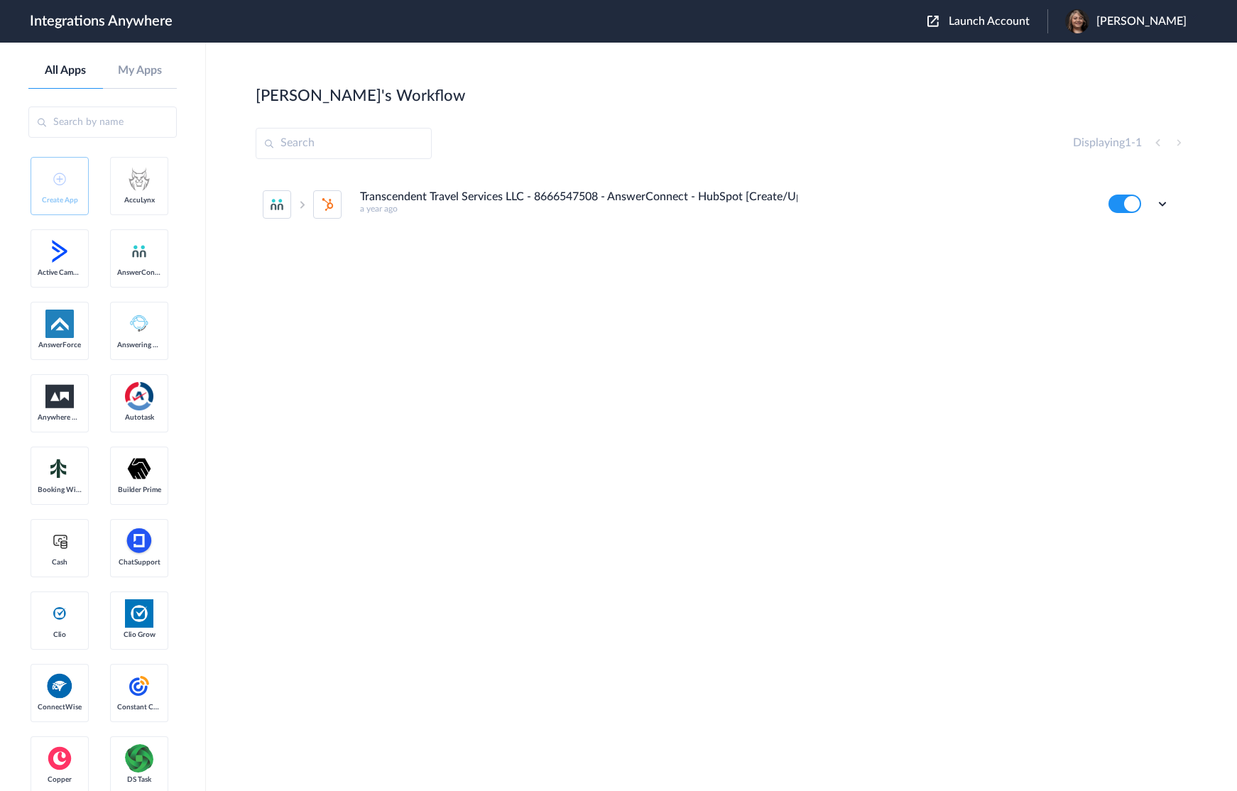
click at [965, 223] on li "Transcendent Travel Services LLC - 8666547508 - AnswerConnect - HubSpot [Create…" at bounding box center [716, 204] width 907 height 63
click at [1156, 202] on icon at bounding box center [1163, 204] width 14 height 14
click at [1116, 234] on link "Edit" at bounding box center [1105, 237] width 34 height 10
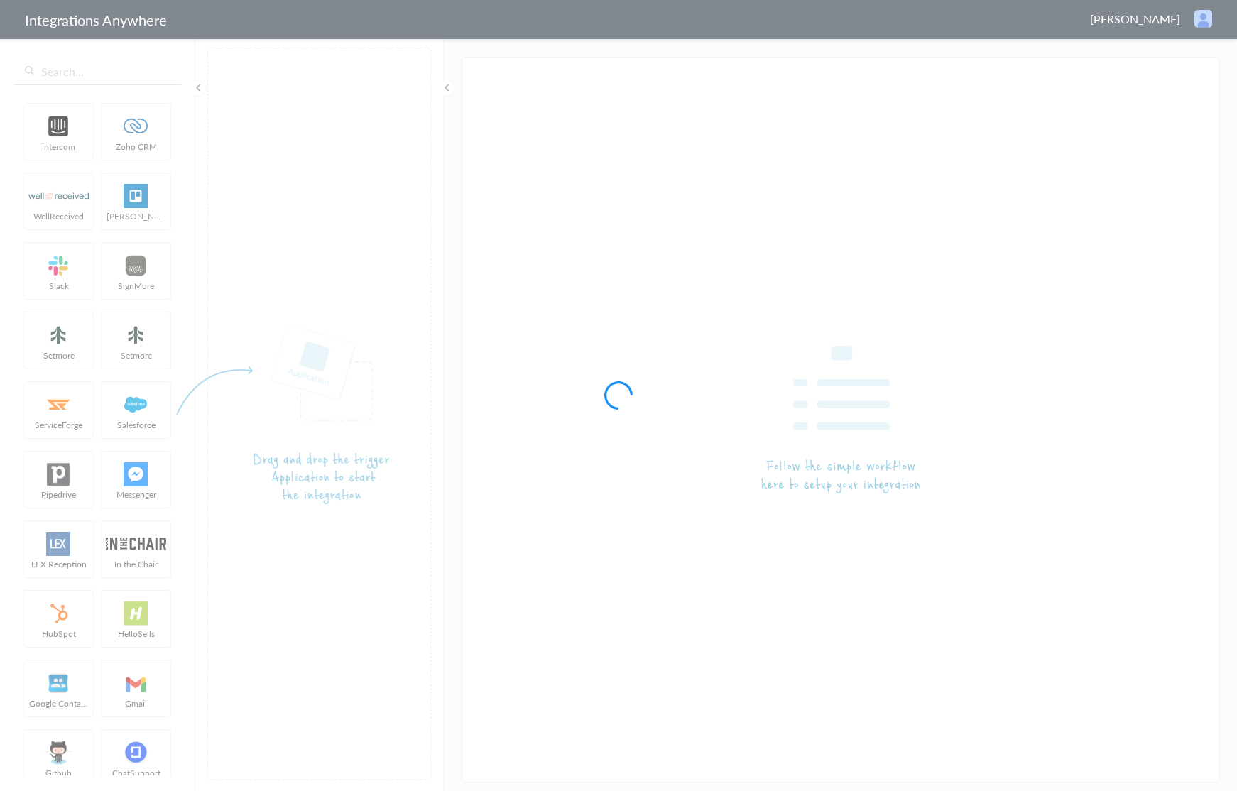
type input "Transcendent Travel Services LLC - 8666547508 - AnswerConnect - HubSpot [Create…"
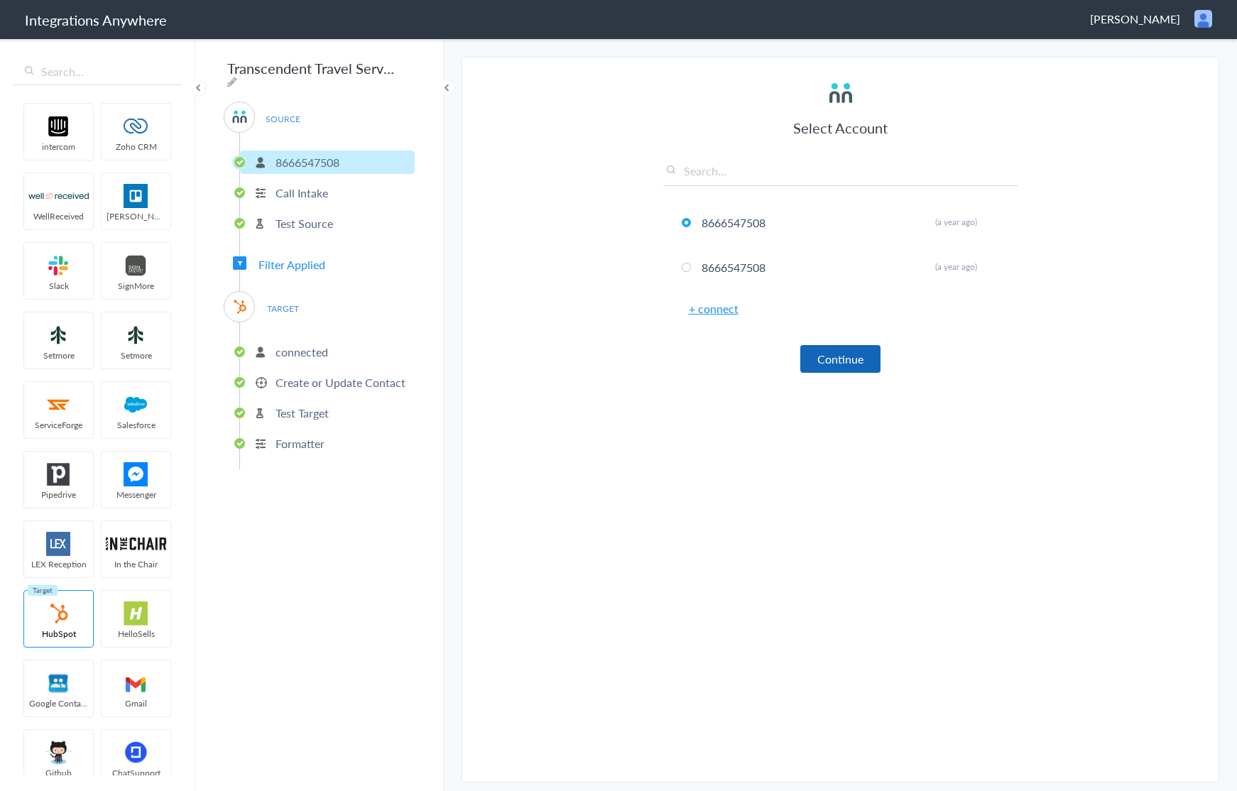
click at [865, 355] on button "Continue" at bounding box center [840, 359] width 80 height 28
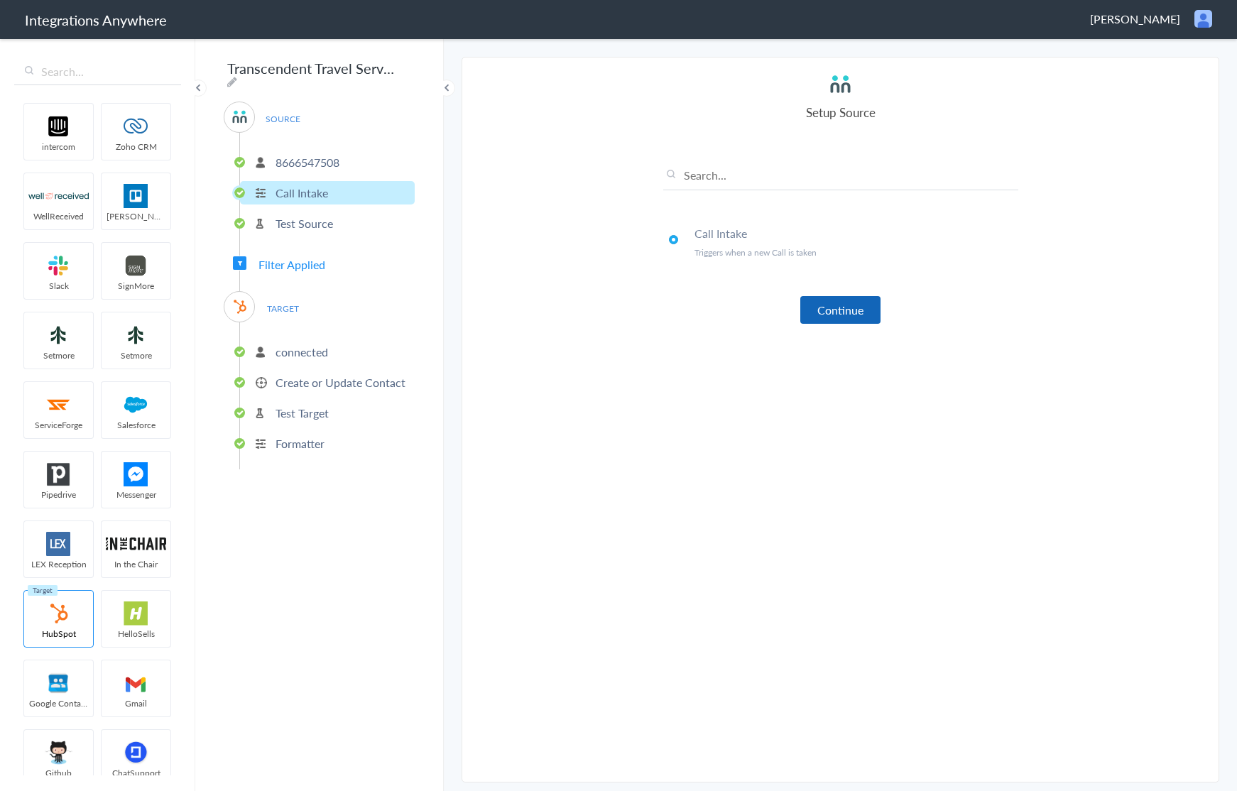
click at [854, 308] on button "Continue" at bounding box center [840, 310] width 80 height 28
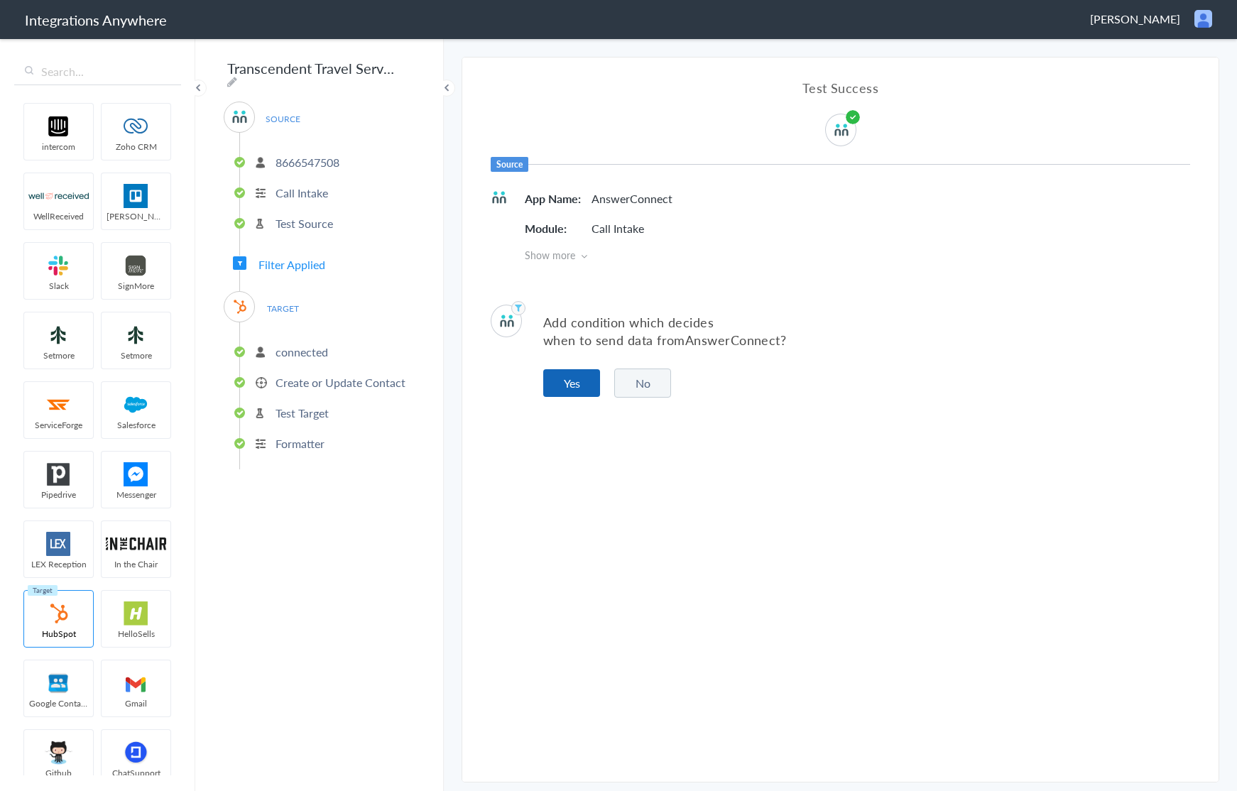
click at [572, 380] on button "Yes" at bounding box center [571, 383] width 57 height 28
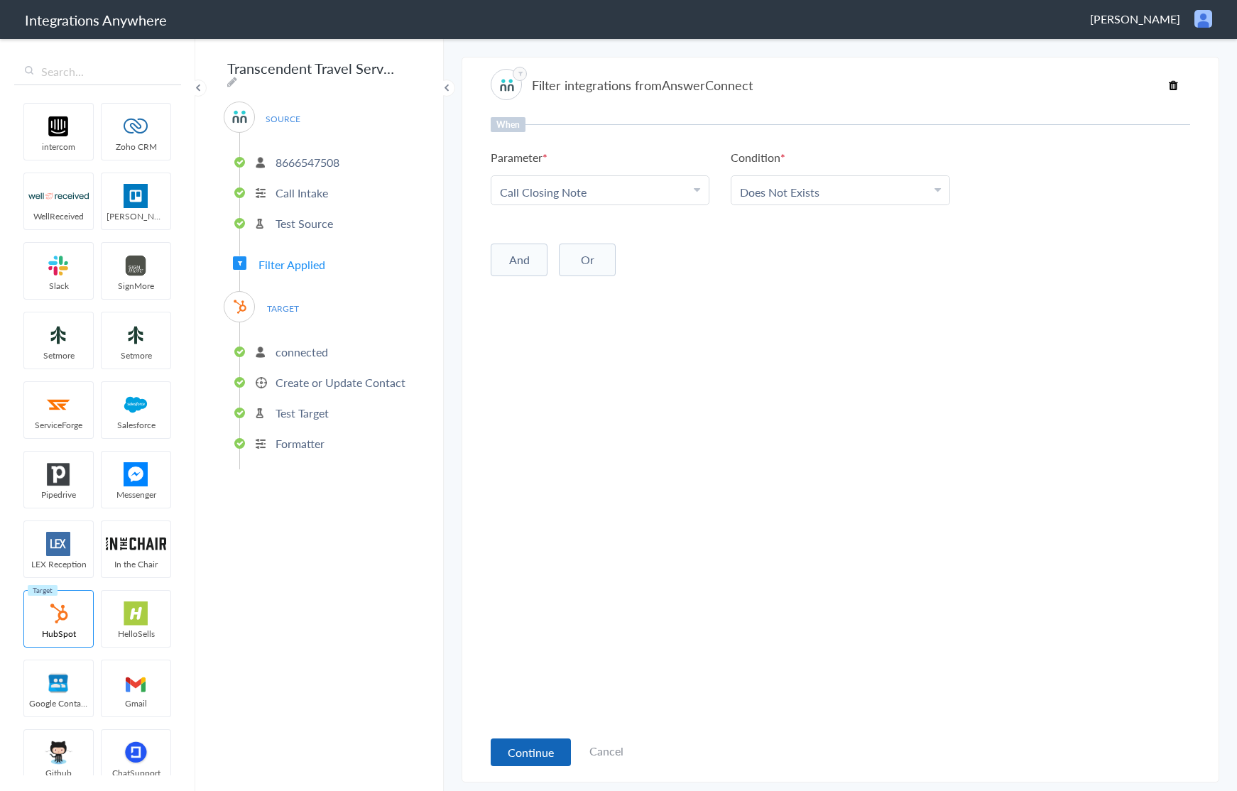
click at [551, 756] on button "Continue" at bounding box center [531, 753] width 80 height 28
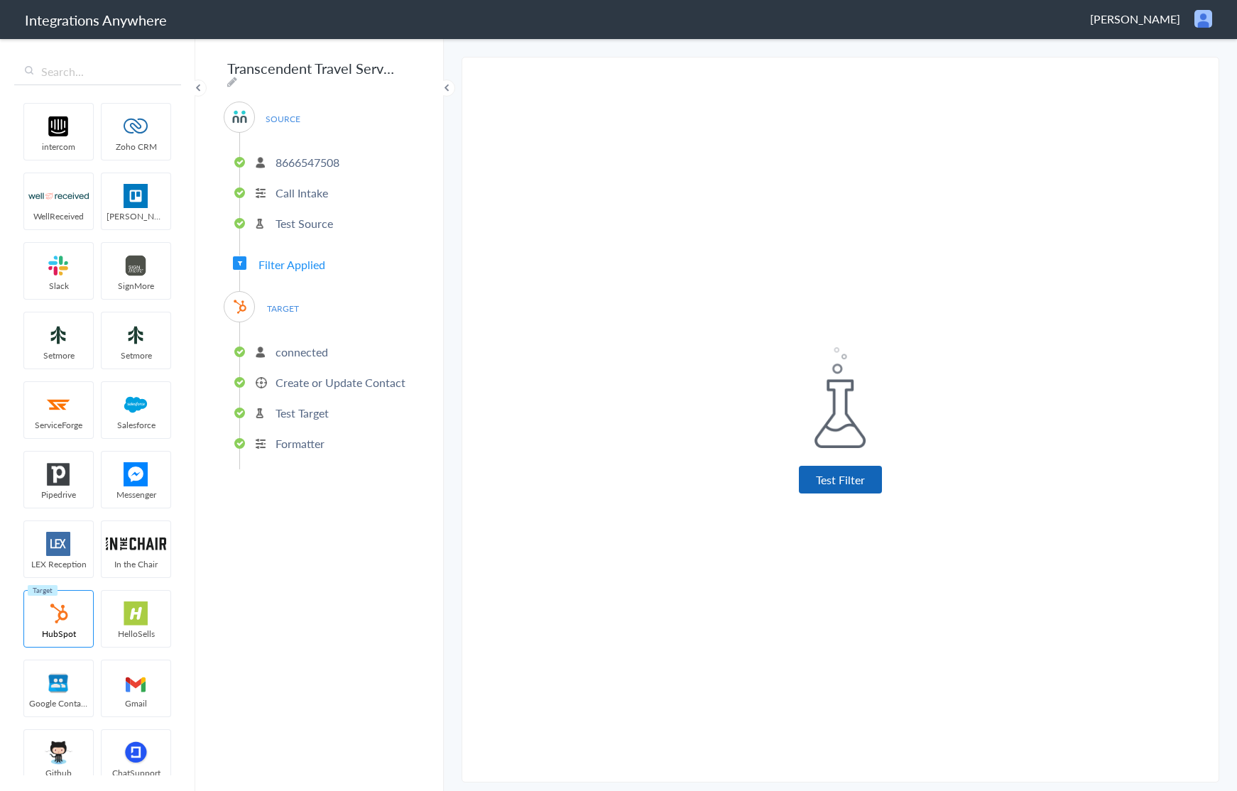
click at [813, 491] on button "Test Filter" at bounding box center [840, 480] width 83 height 28
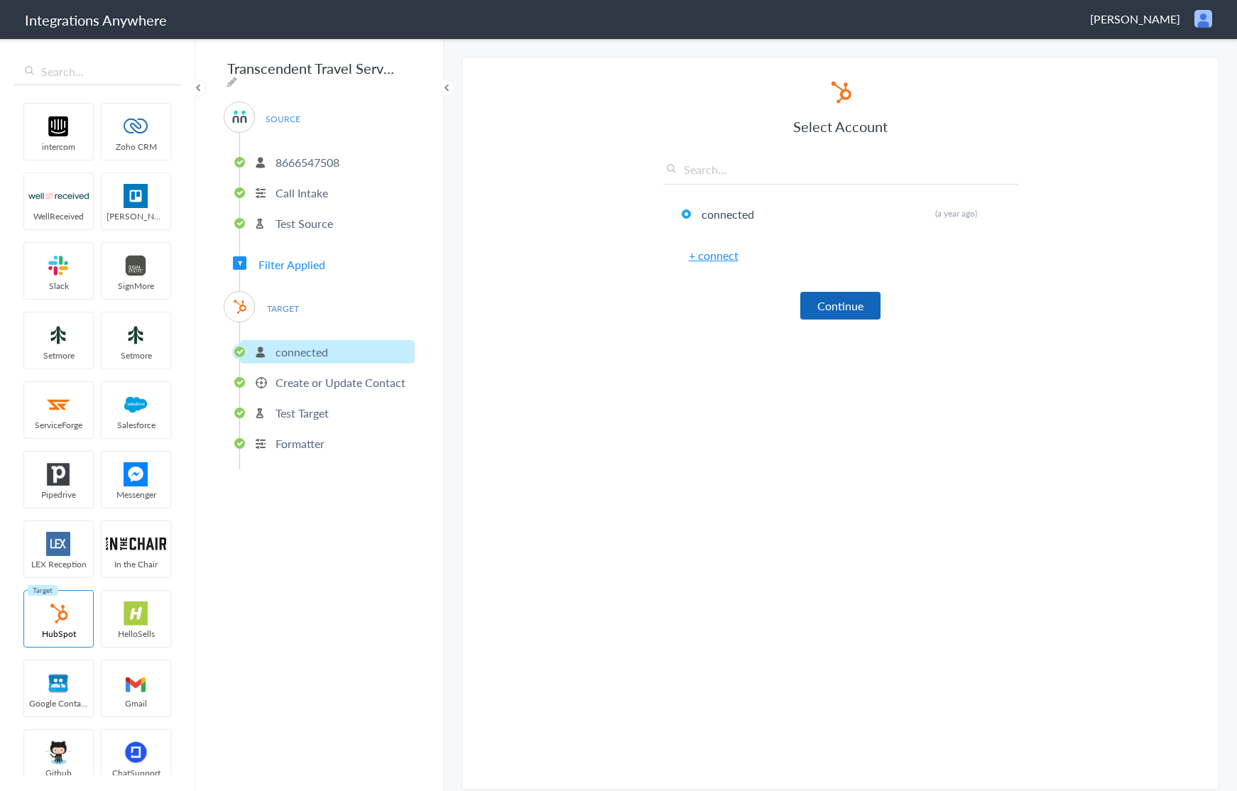
click at [852, 303] on button "Continue" at bounding box center [840, 306] width 80 height 28
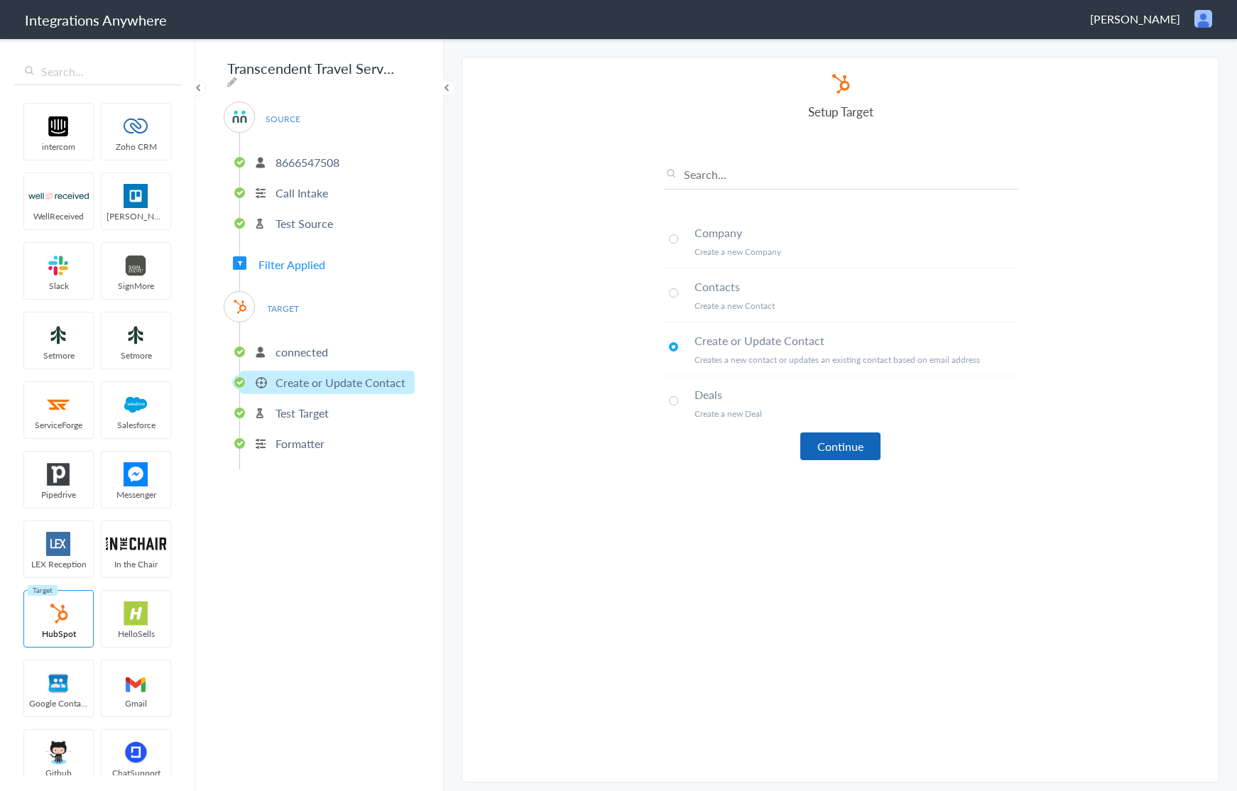
click at [809, 453] on button "Continue" at bounding box center [840, 447] width 80 height 28
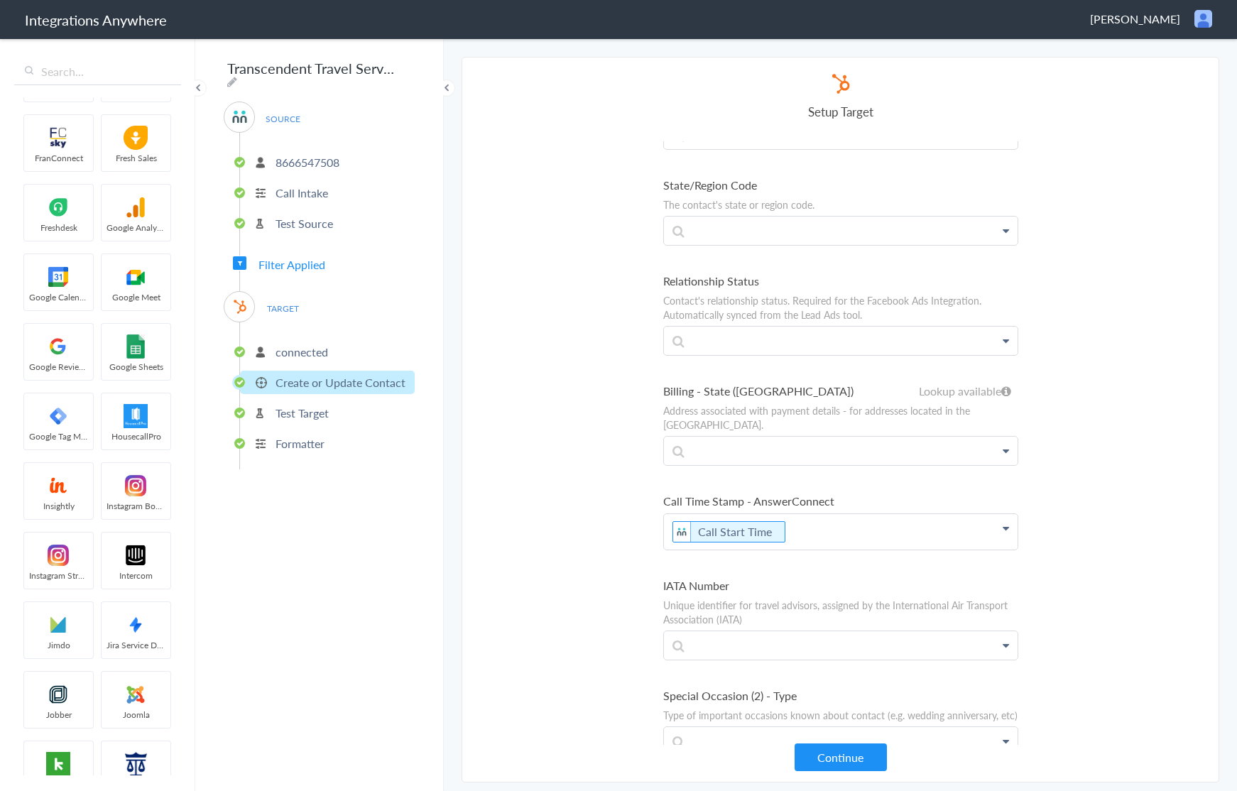
scroll to position [6634, 0]
click at [906, 516] on p "Call Start Time" at bounding box center [841, 534] width 354 height 36
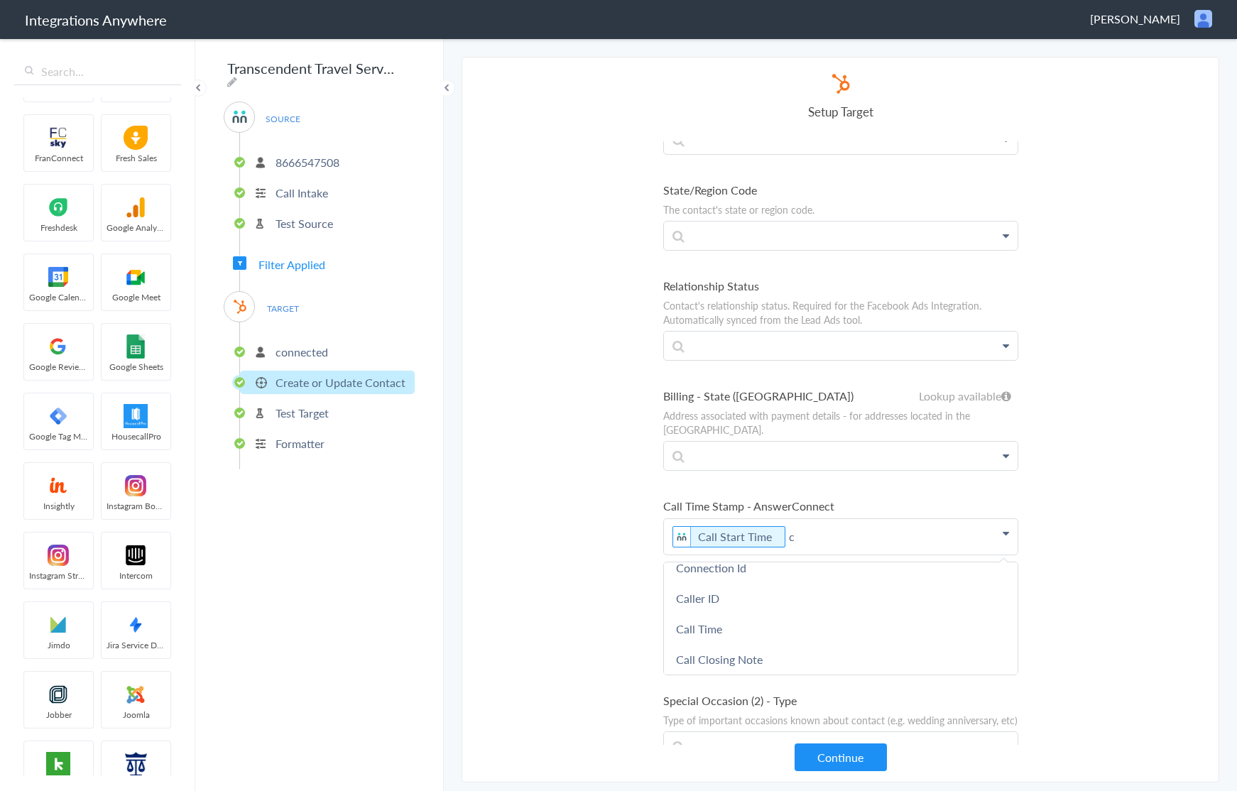
scroll to position [0, 0]
click at [786, 597] on link "Date stamp" at bounding box center [841, 612] width 354 height 31
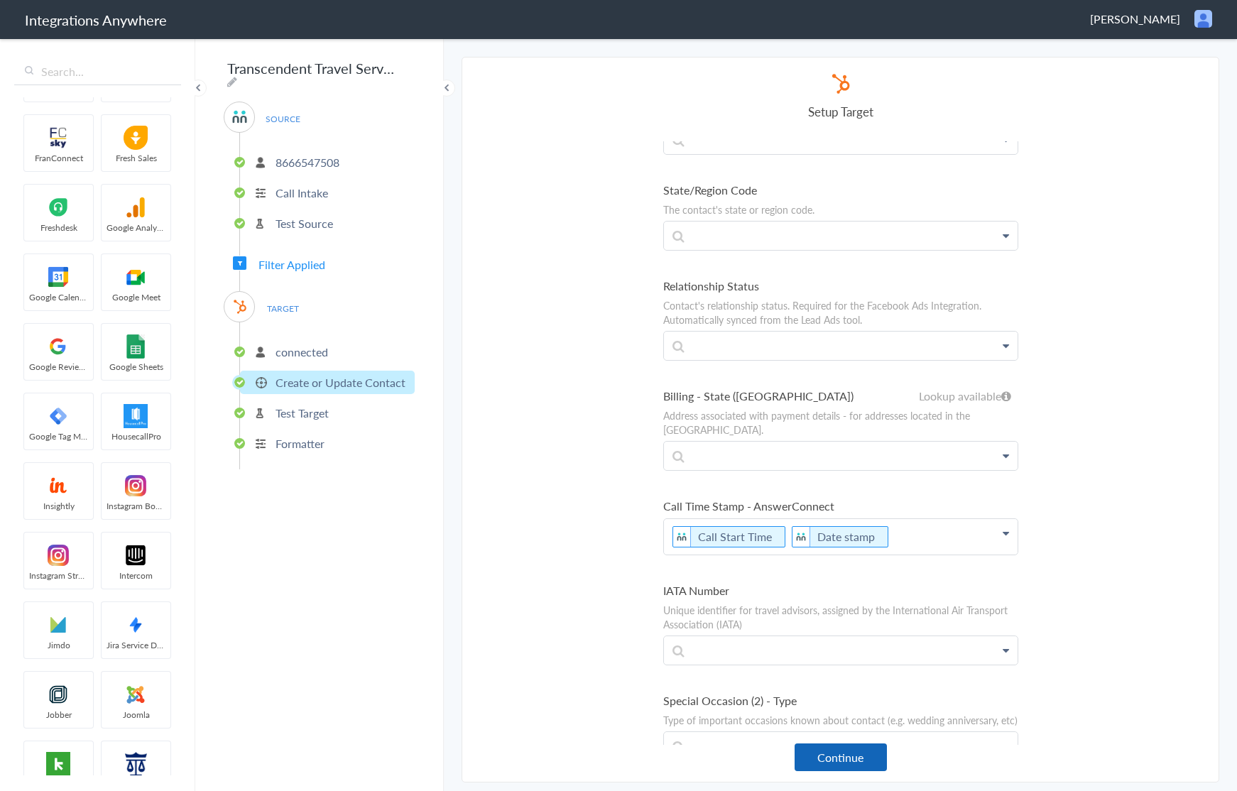
click at [846, 749] on button "Continue" at bounding box center [841, 758] width 92 height 28
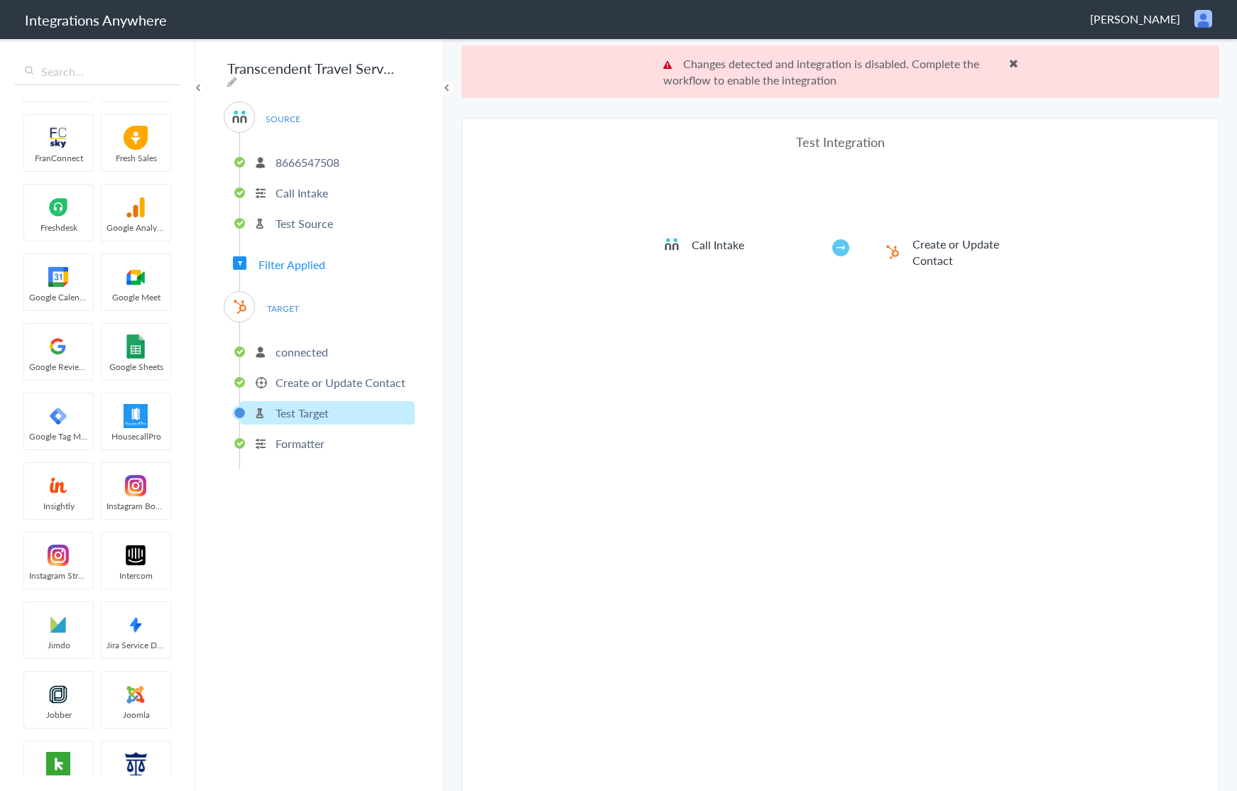
scroll to position [53, 0]
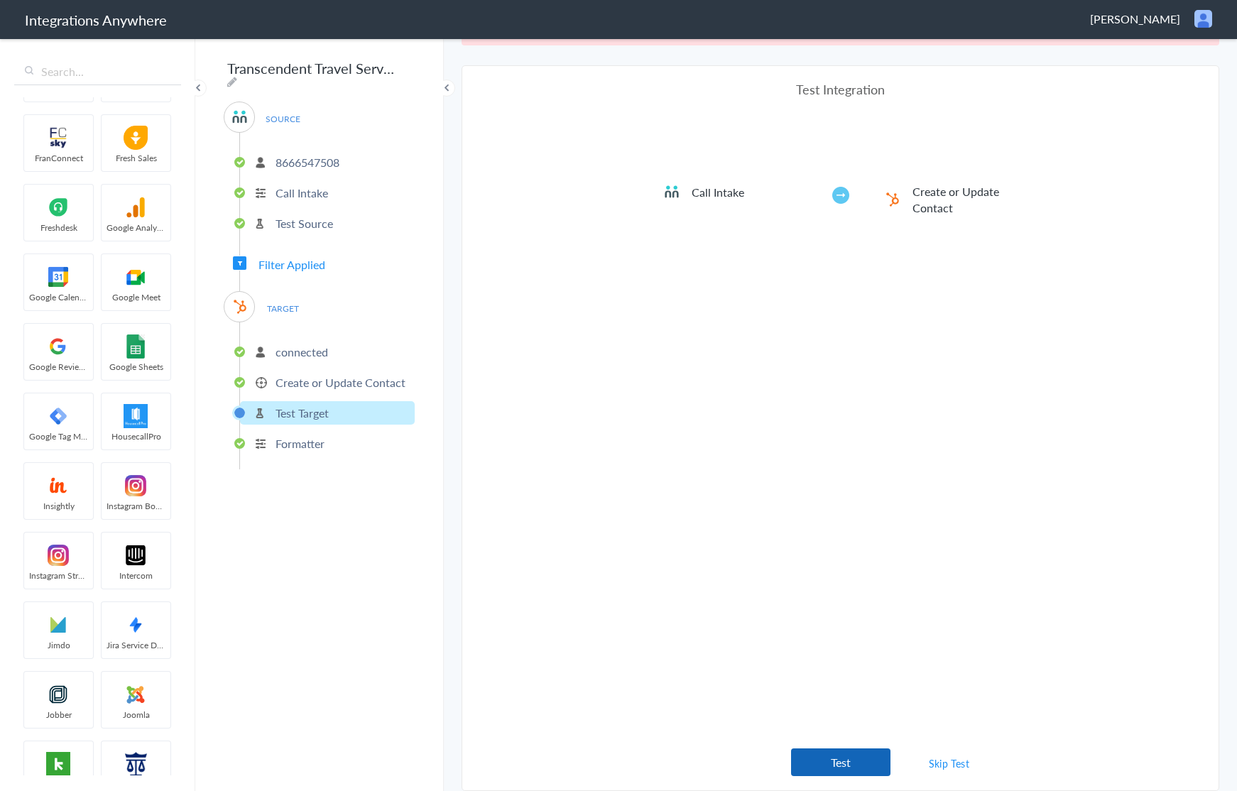
click at [839, 761] on button "Test" at bounding box center [840, 763] width 99 height 28
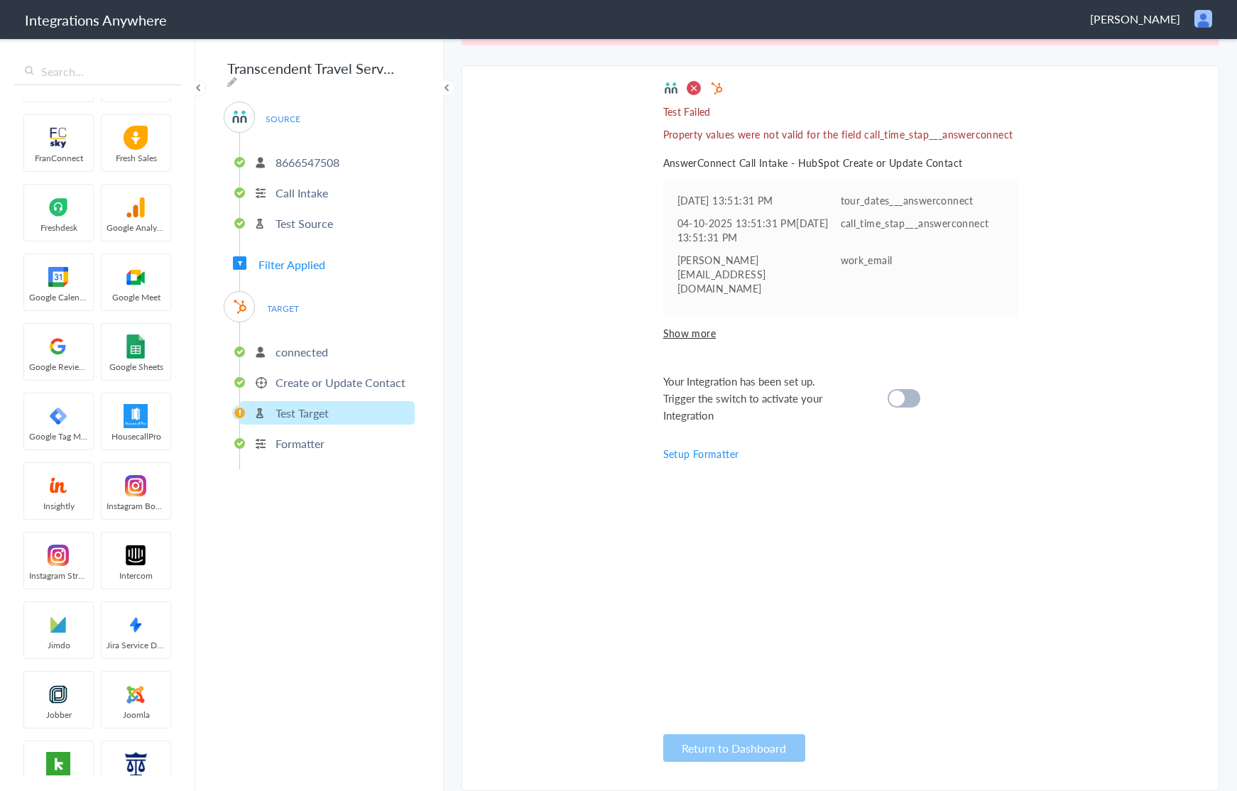
click at [323, 382] on p "Create or Update Contact" at bounding box center [341, 382] width 130 height 16
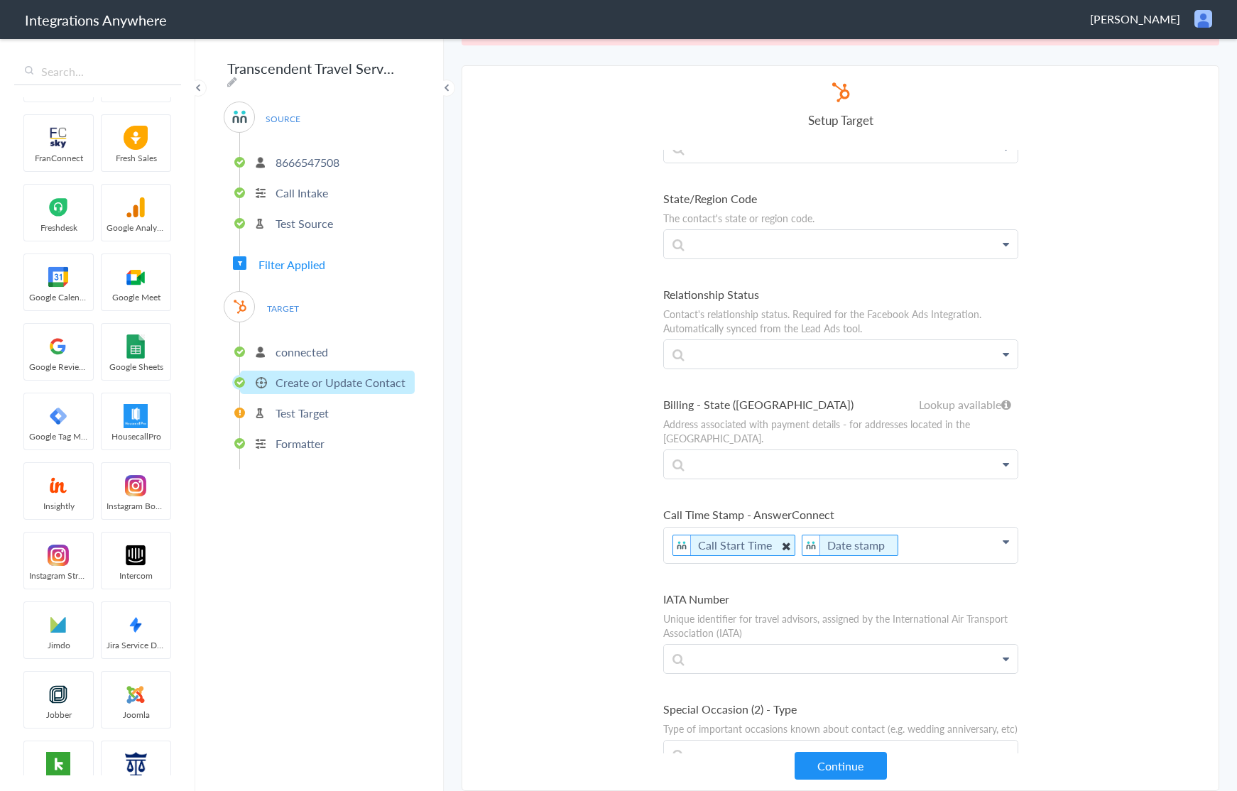
click at [785, 537] on icon at bounding box center [786, 546] width 16 height 18
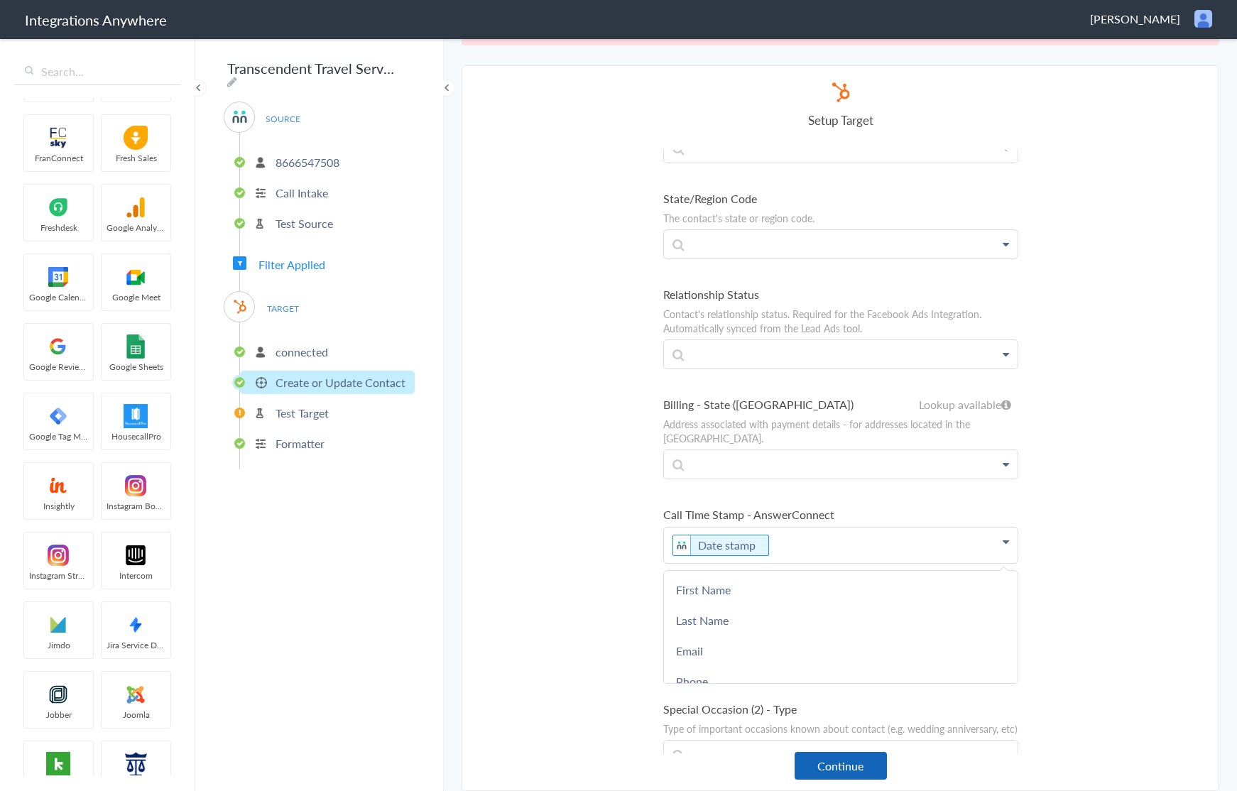
click at [855, 763] on button "Continue" at bounding box center [841, 766] width 92 height 28
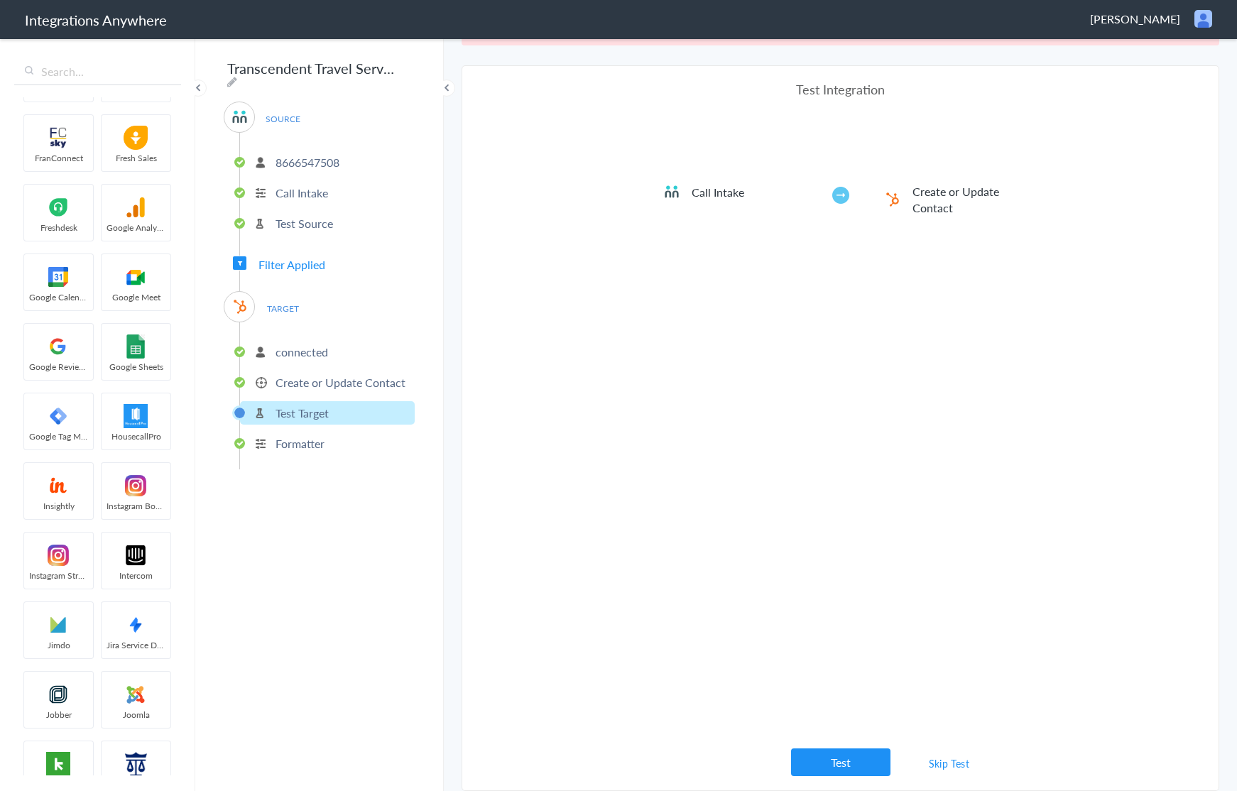
click at [857, 753] on button "Test" at bounding box center [840, 763] width 99 height 28
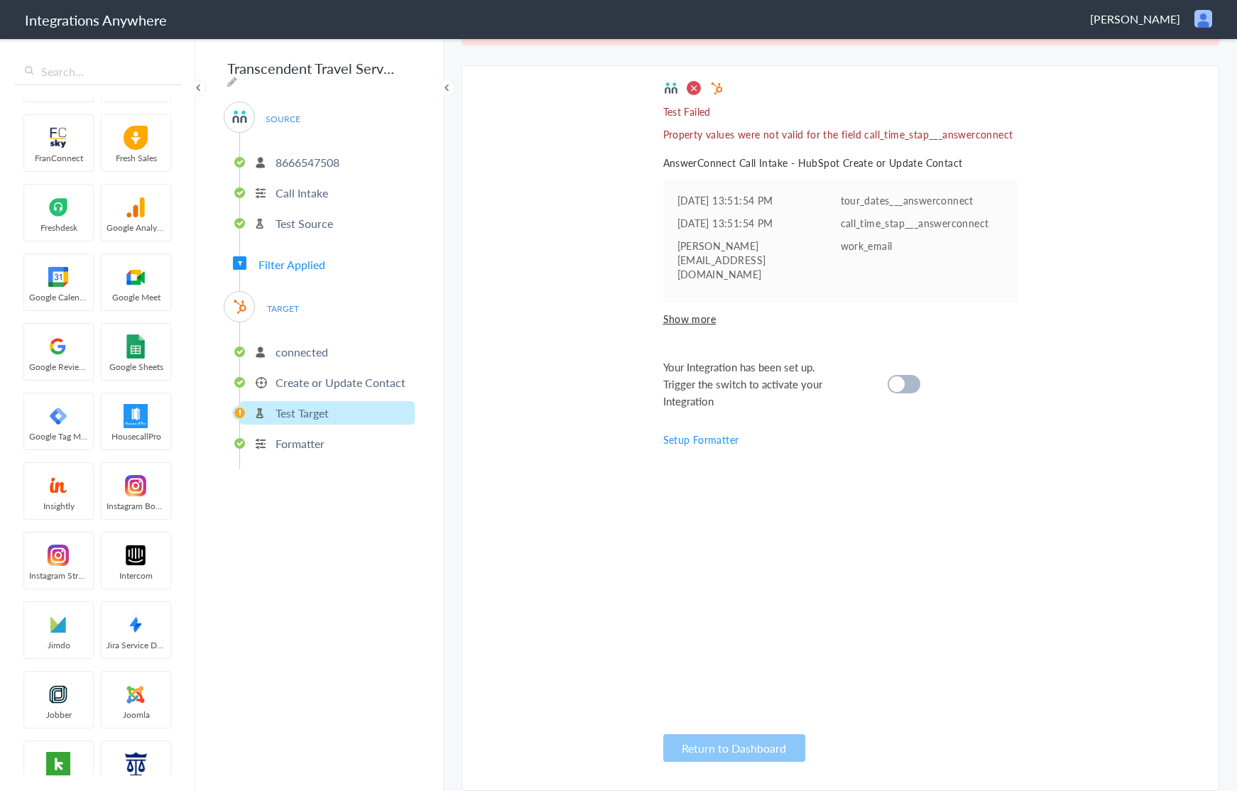
click at [907, 375] on div at bounding box center [904, 384] width 33 height 18
click at [900, 376] on cite at bounding box center [897, 384] width 16 height 16
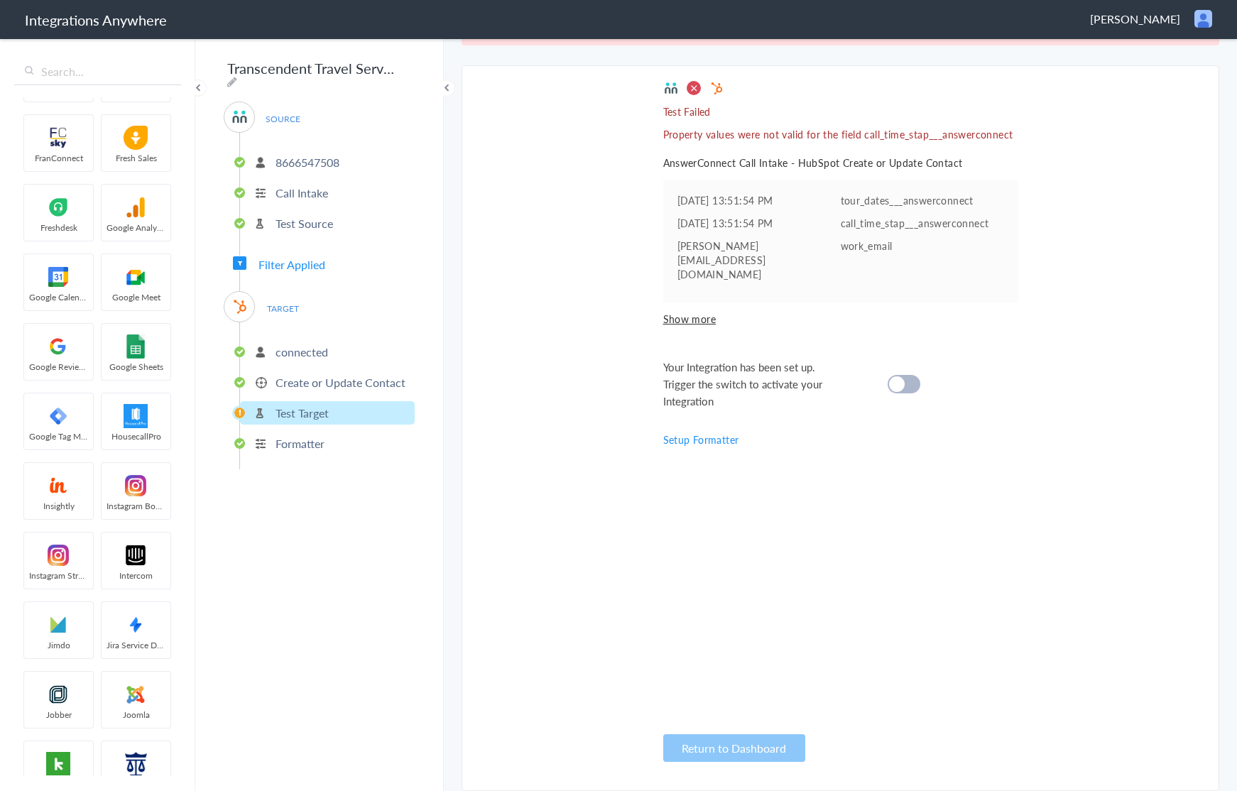
click at [900, 376] on cite at bounding box center [897, 384] width 16 height 16
drag, startPoint x: 746, startPoint y: 151, endPoint x: 700, endPoint y: 234, distance: 95.7
click at [746, 151] on div "Test Failed Property values were not valid for the field call_time_stap___answe…" at bounding box center [840, 428] width 355 height 696
click at [690, 281] on div "Test Failed Property values were not valid for the field call_time_stap___answe…" at bounding box center [840, 428] width 355 height 696
click at [690, 312] on span "Show more" at bounding box center [840, 319] width 355 height 14
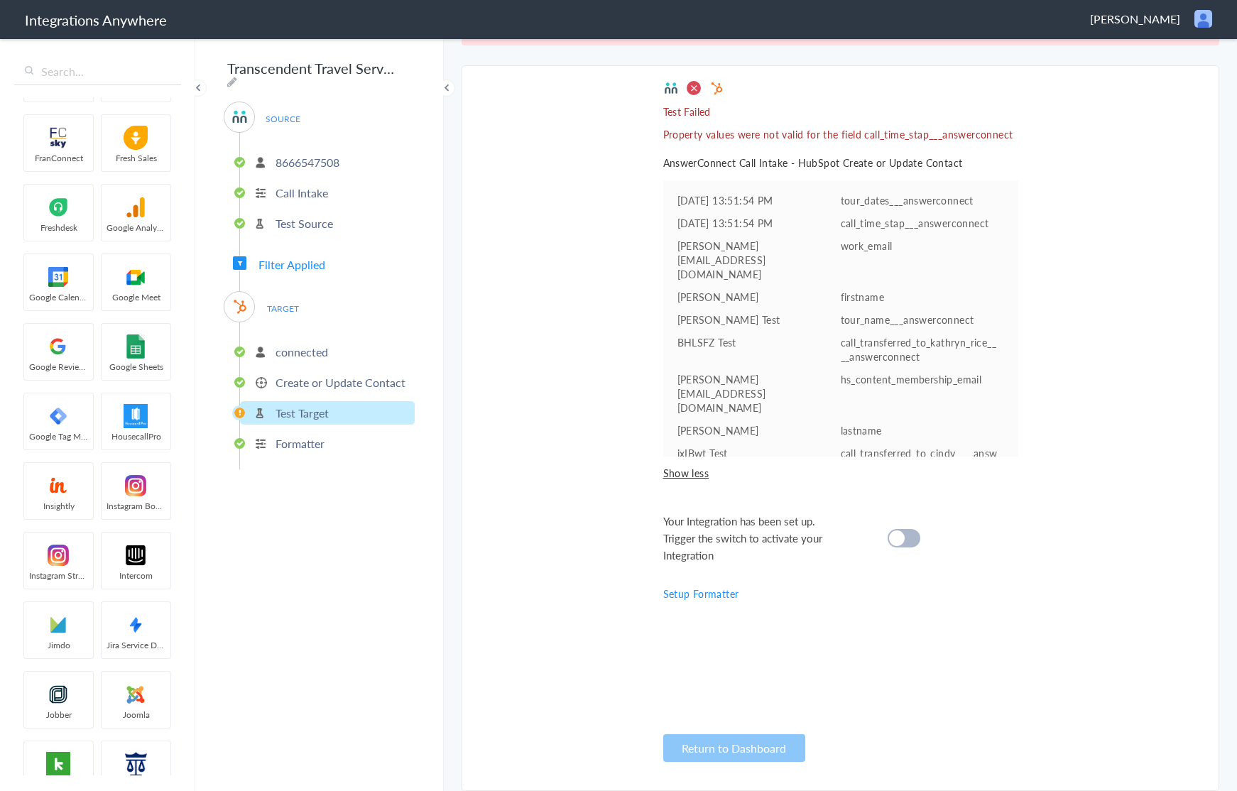
click at [693, 81] on span at bounding box center [694, 88] width 16 height 16
click at [305, 391] on ul "connected Create or Update Contact Test Target Formatter" at bounding box center [326, 395] width 175 height 147
click at [308, 384] on p "Create or Update Contact" at bounding box center [341, 382] width 130 height 16
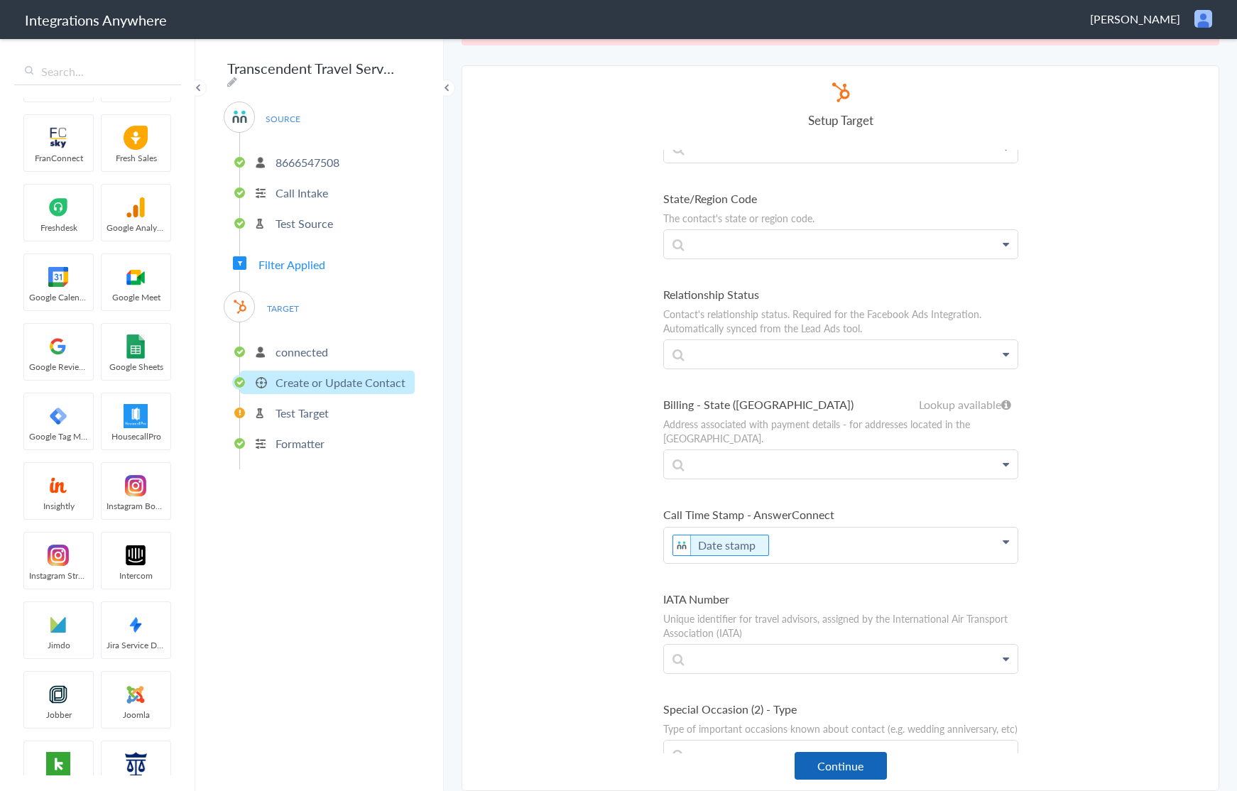
click at [839, 764] on button "Continue" at bounding box center [841, 766] width 92 height 28
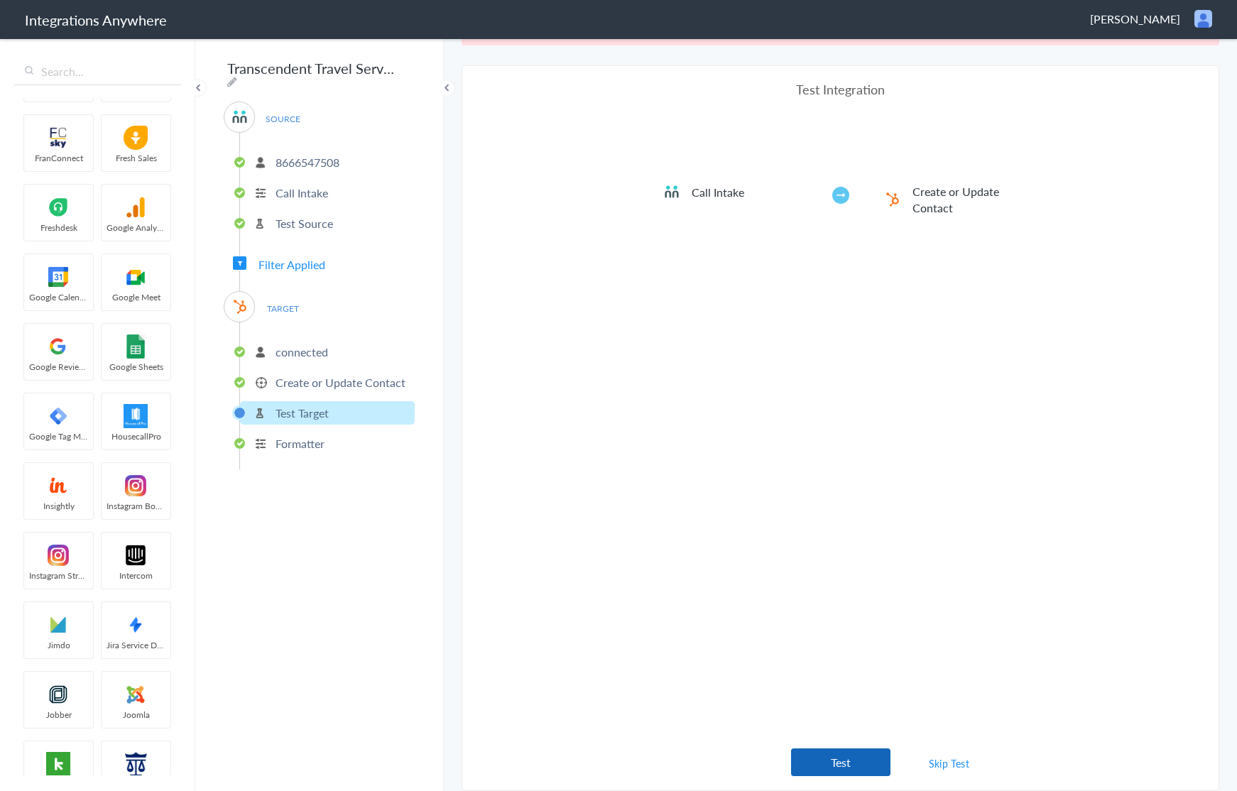
click at [838, 763] on button "Test" at bounding box center [840, 763] width 99 height 28
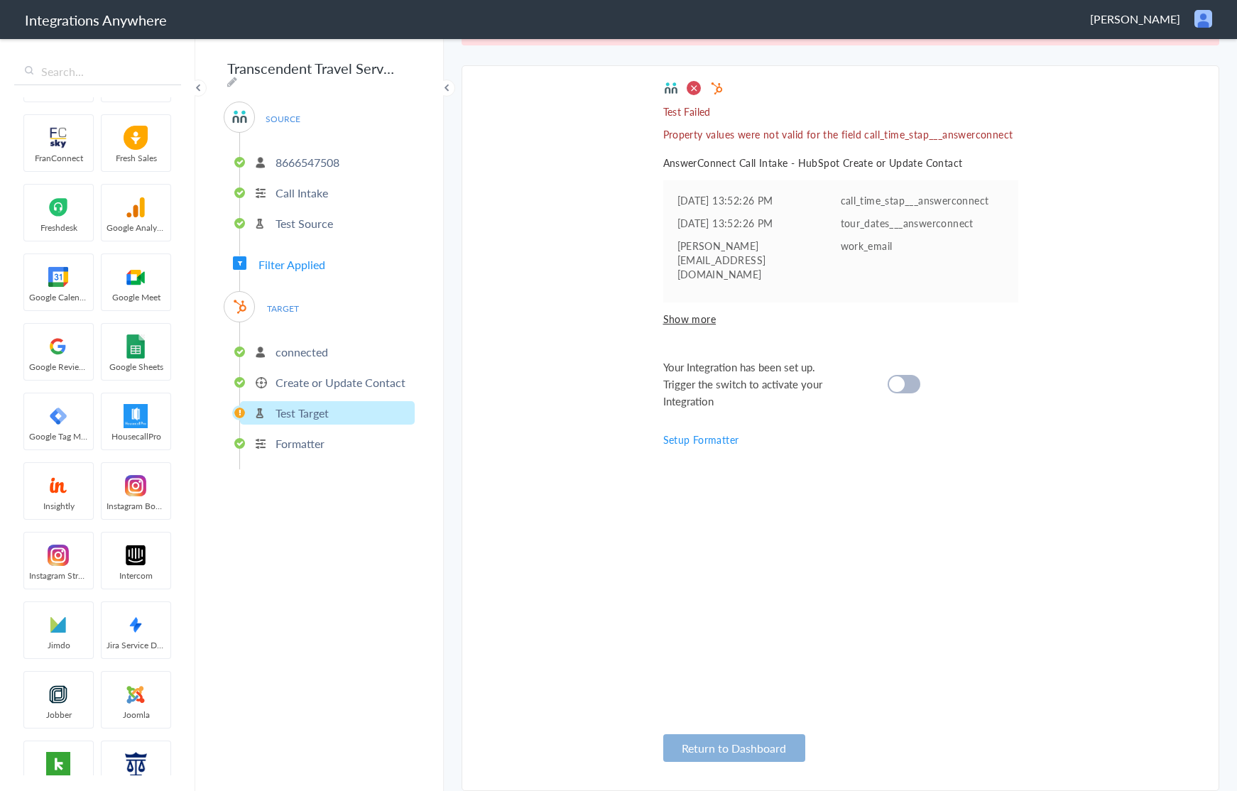
click at [803, 750] on button "Return to Dashboard" at bounding box center [734, 748] width 142 height 28
click at [685, 433] on link "Setup Formatter" at bounding box center [701, 440] width 76 height 14
click at [717, 433] on link "Setup Formatter" at bounding box center [701, 440] width 76 height 14
click at [898, 376] on cite at bounding box center [897, 384] width 16 height 16
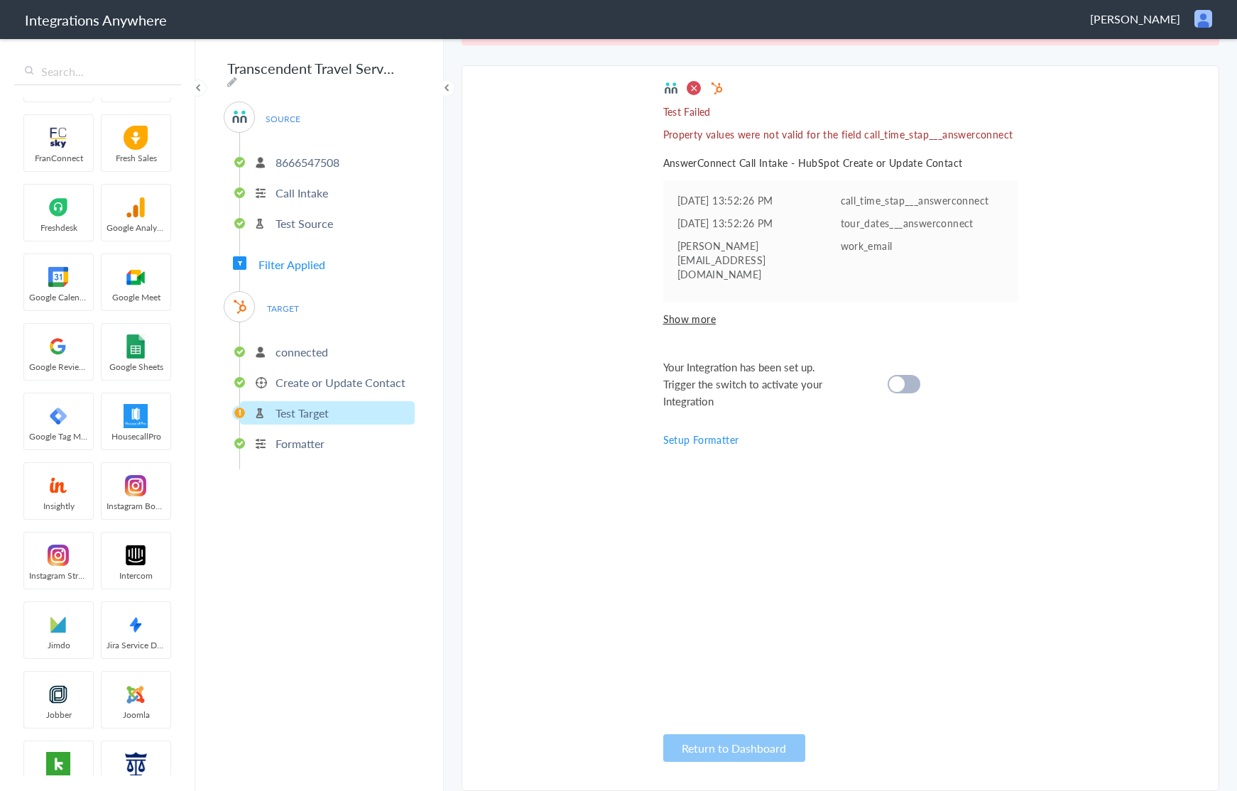
click at [898, 376] on cite at bounding box center [897, 384] width 16 height 16
click at [310, 376] on p "Create or Update Contact" at bounding box center [341, 382] width 130 height 16
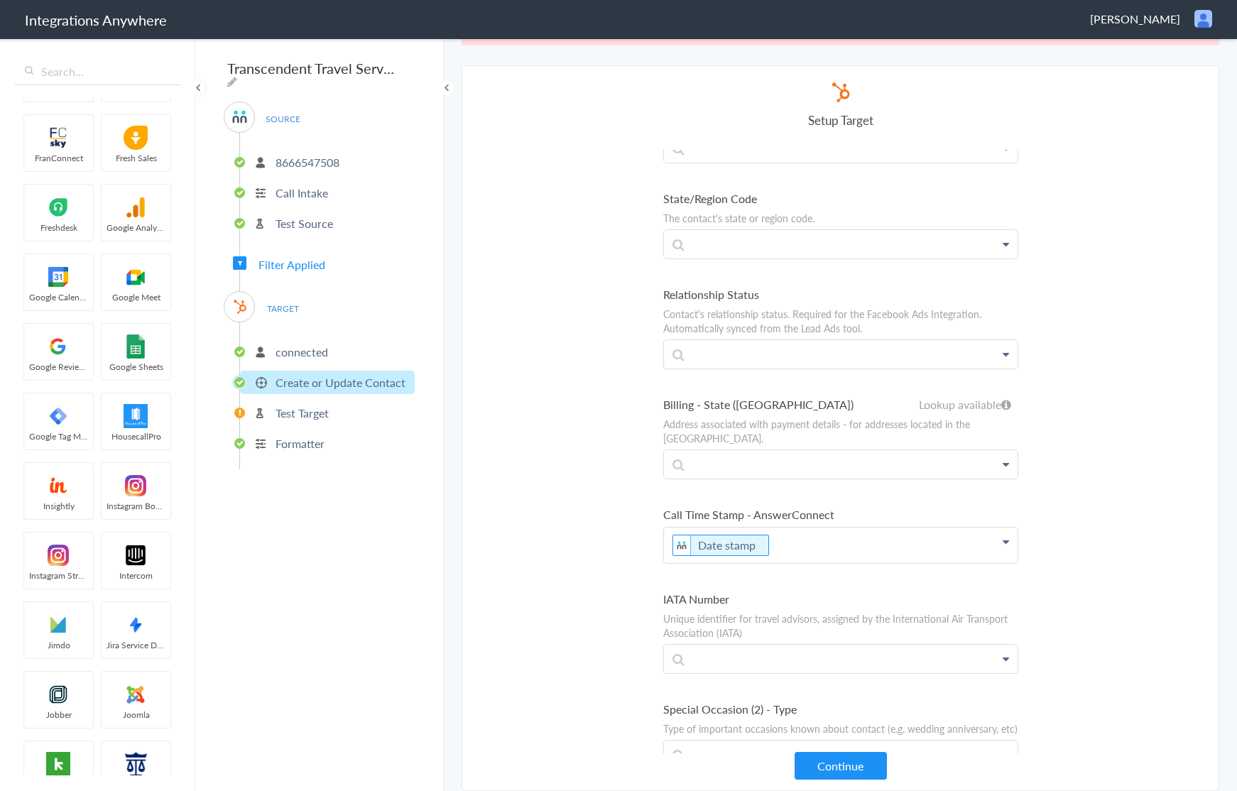
click at [815, 767] on button "Continue" at bounding box center [841, 766] width 92 height 28
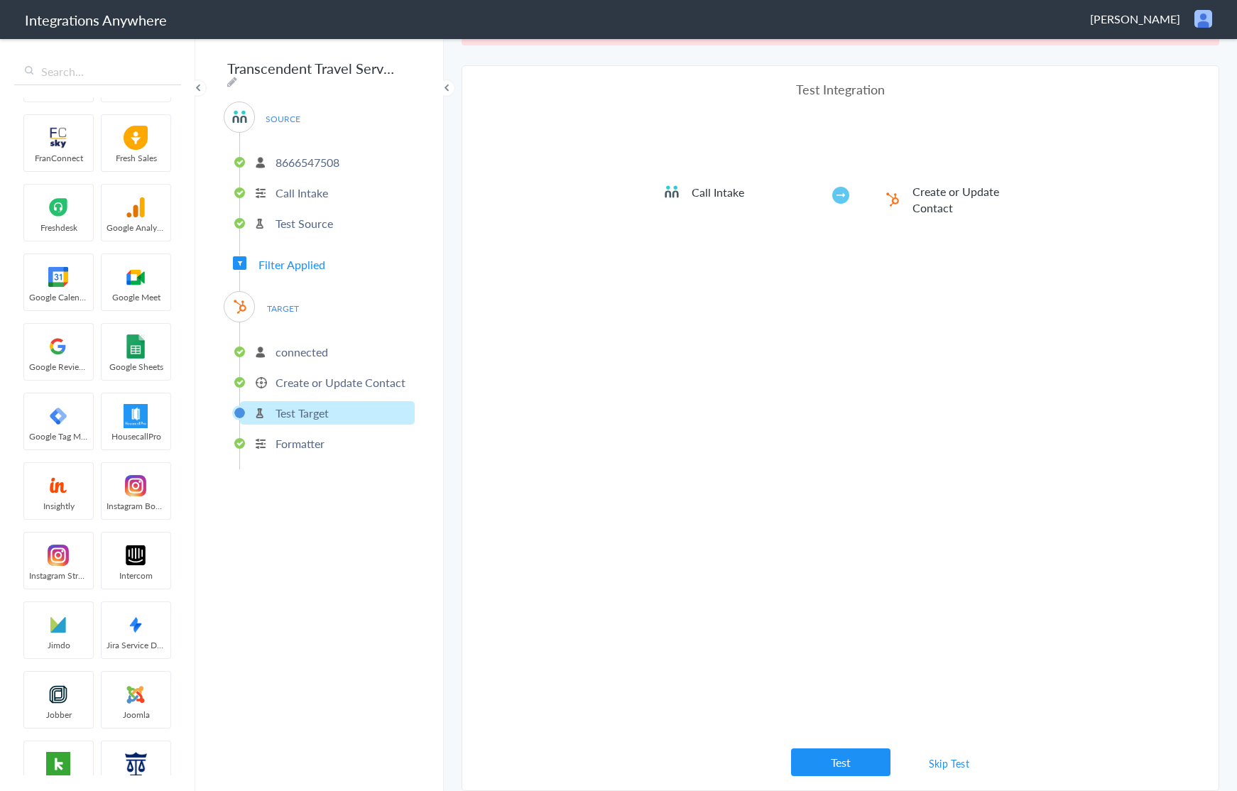
click at [935, 765] on link "Skip Test" at bounding box center [949, 764] width 75 height 26
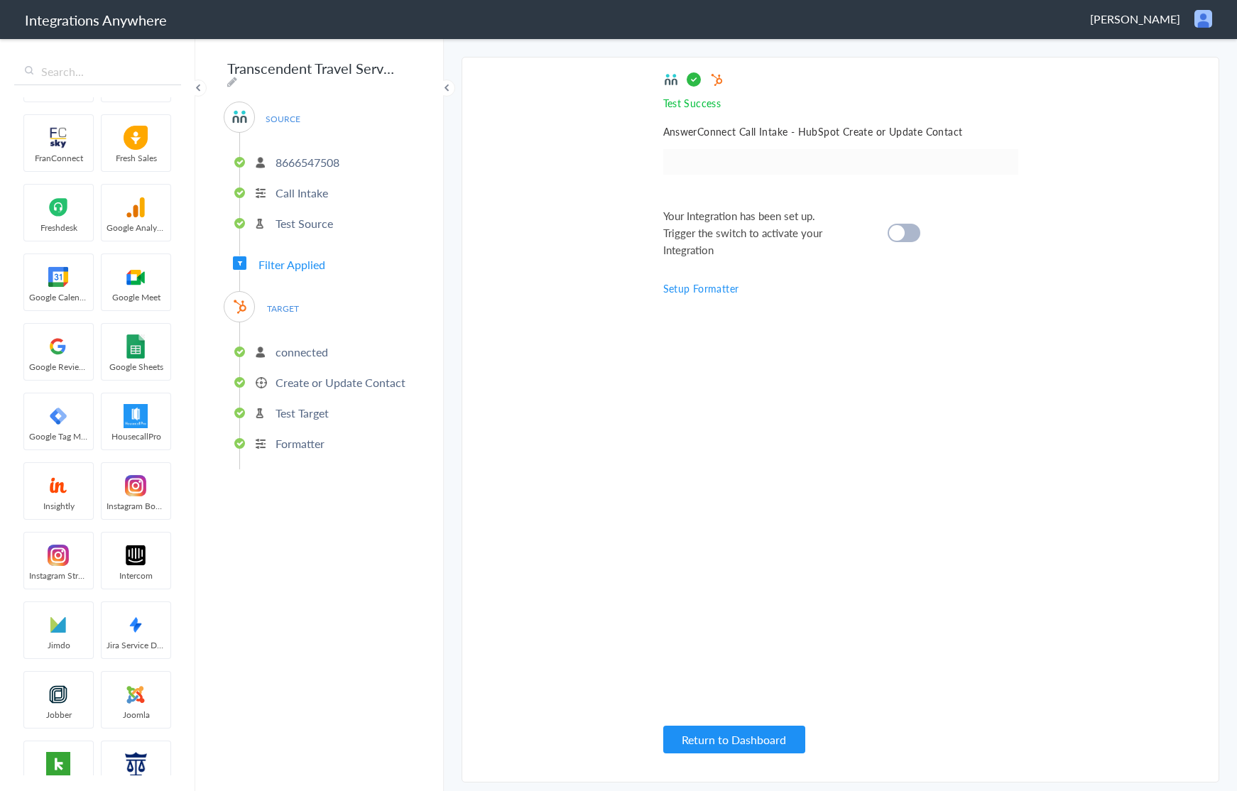
scroll to position [0, 0]
click at [894, 234] on cite at bounding box center [897, 233] width 16 height 16
